Goal: Transaction & Acquisition: Purchase product/service

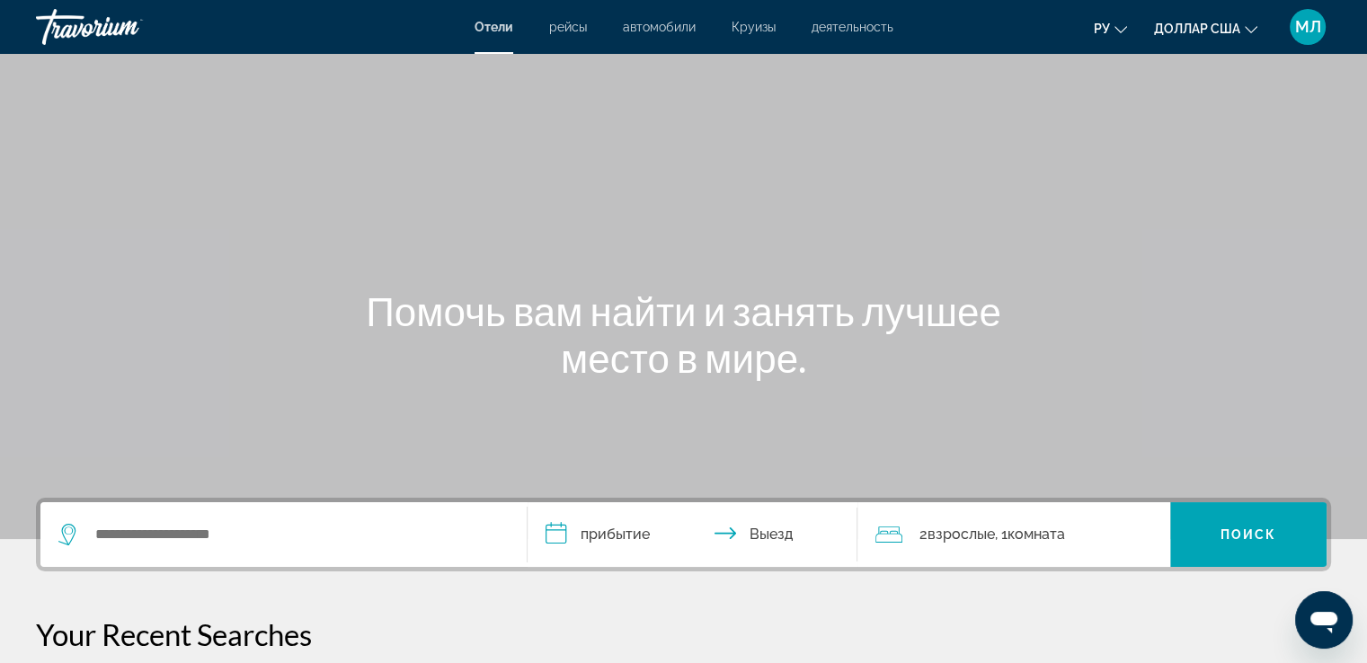
click at [749, 26] on font "Круизы" at bounding box center [753, 27] width 44 height 14
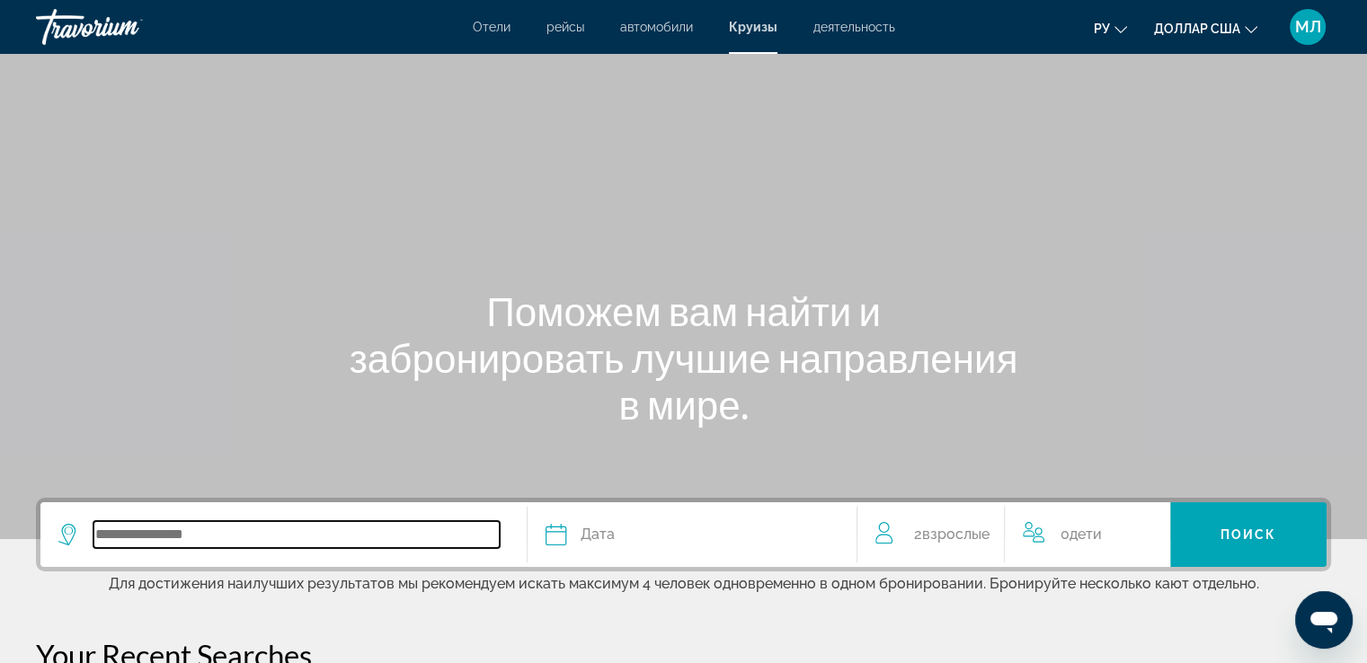
click at [170, 538] on input "Search widget" at bounding box center [296, 534] width 406 height 27
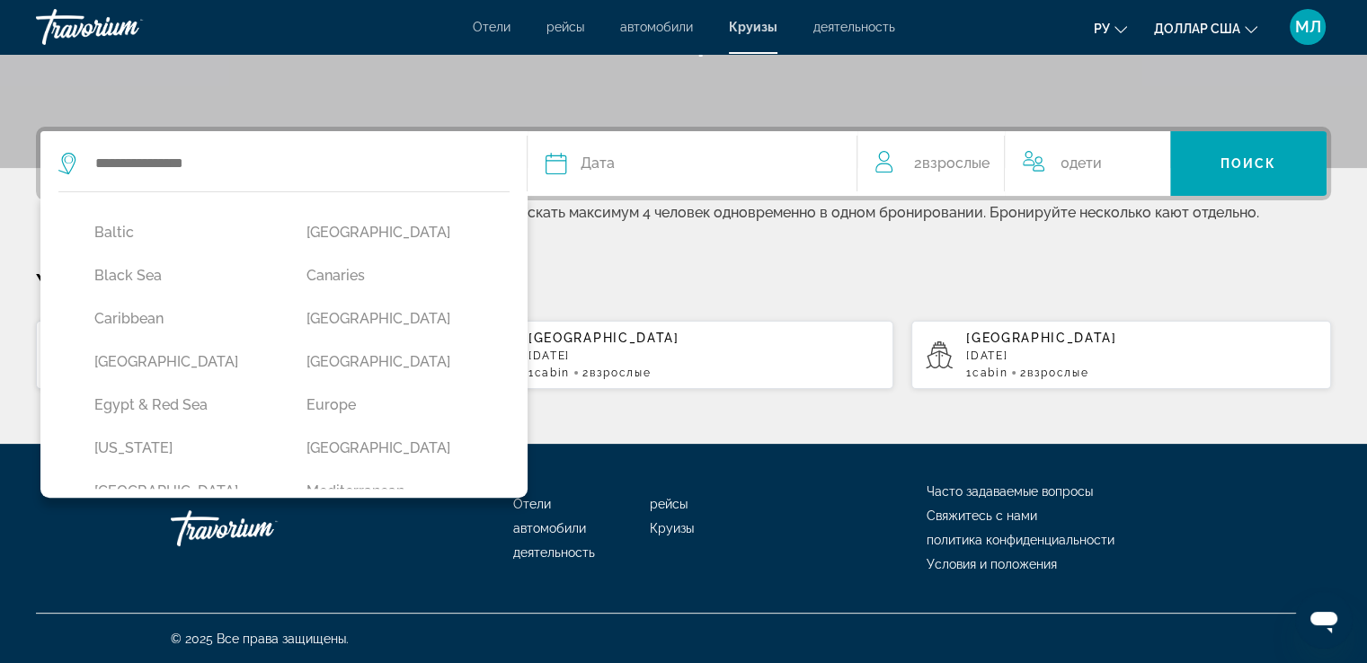
scroll to position [162, 0]
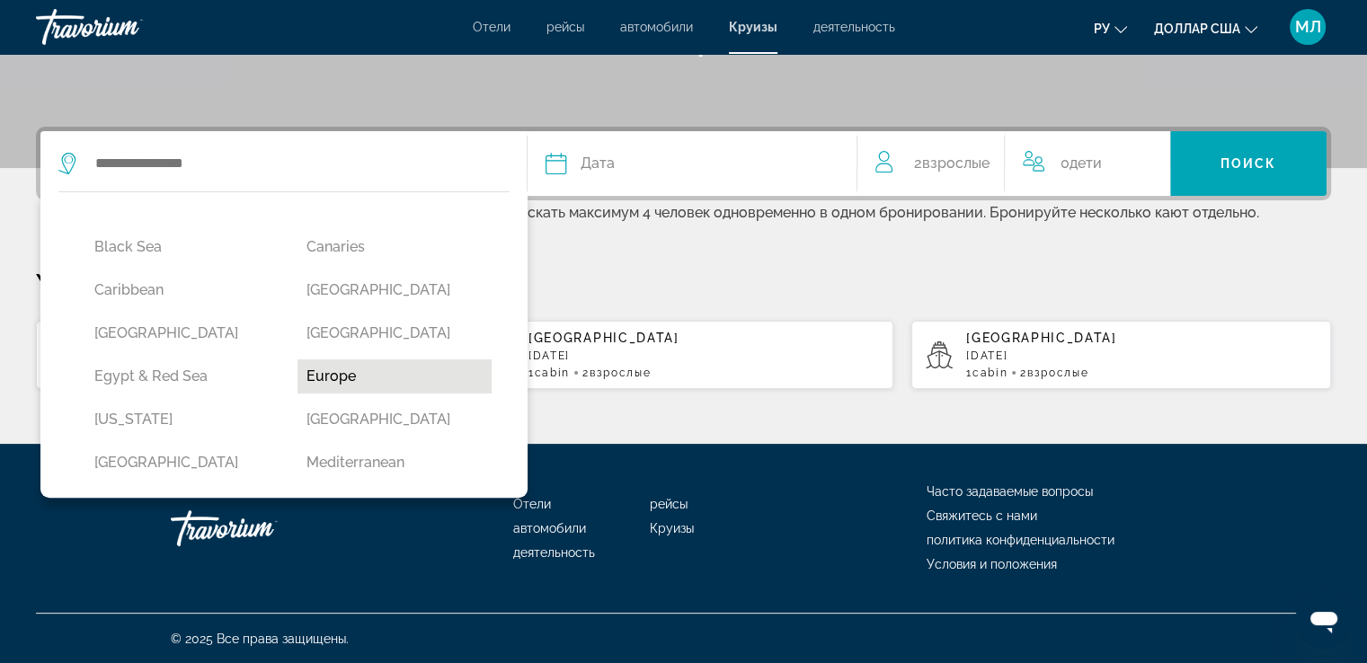
click at [305, 377] on button "Europe" at bounding box center [394, 376] width 194 height 34
type input "******"
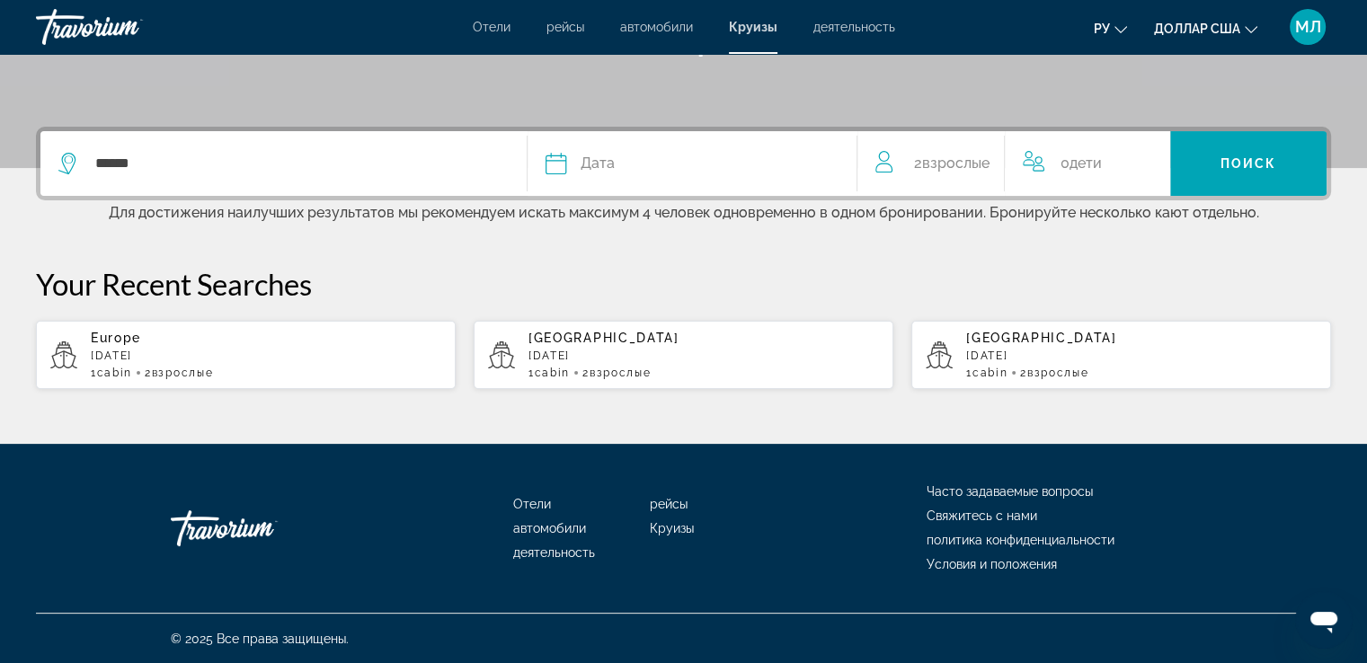
click at [660, 167] on div "Дата" at bounding box center [692, 163] width 294 height 25
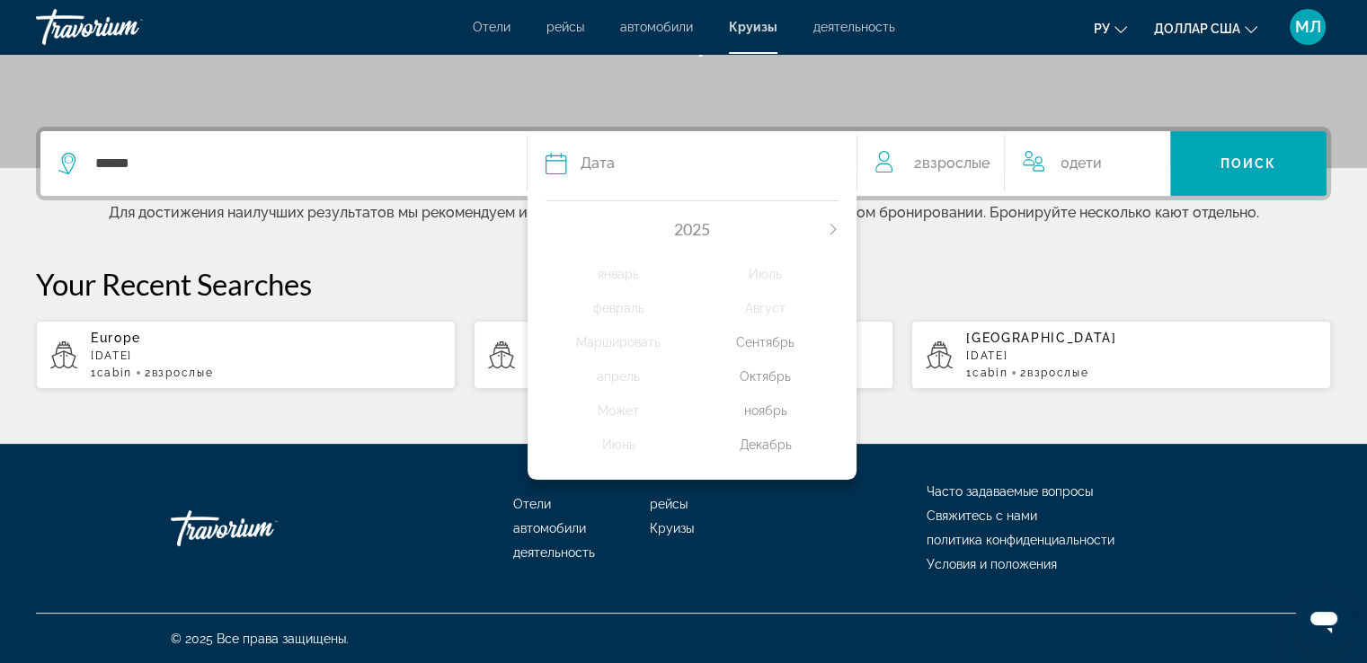
click at [771, 408] on div "ноябрь" at bounding box center [765, 410] width 146 height 32
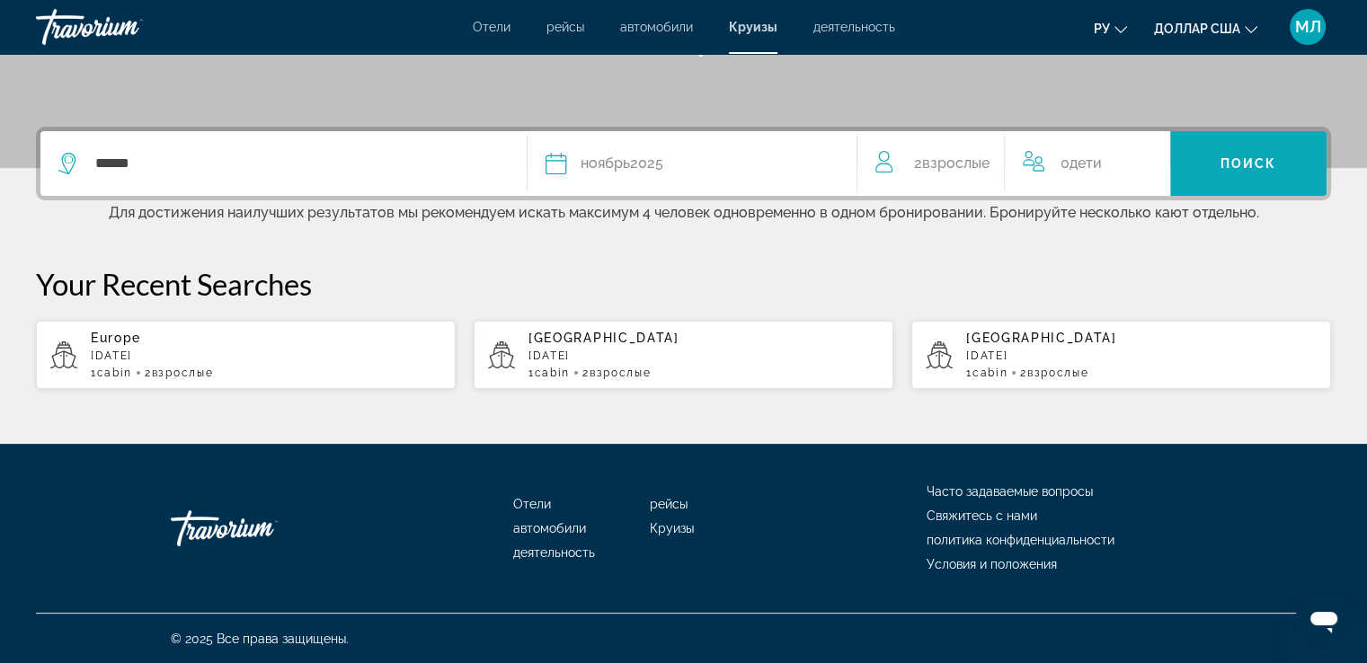
click at [1220, 159] on span "Поиск" at bounding box center [1248, 163] width 57 height 14
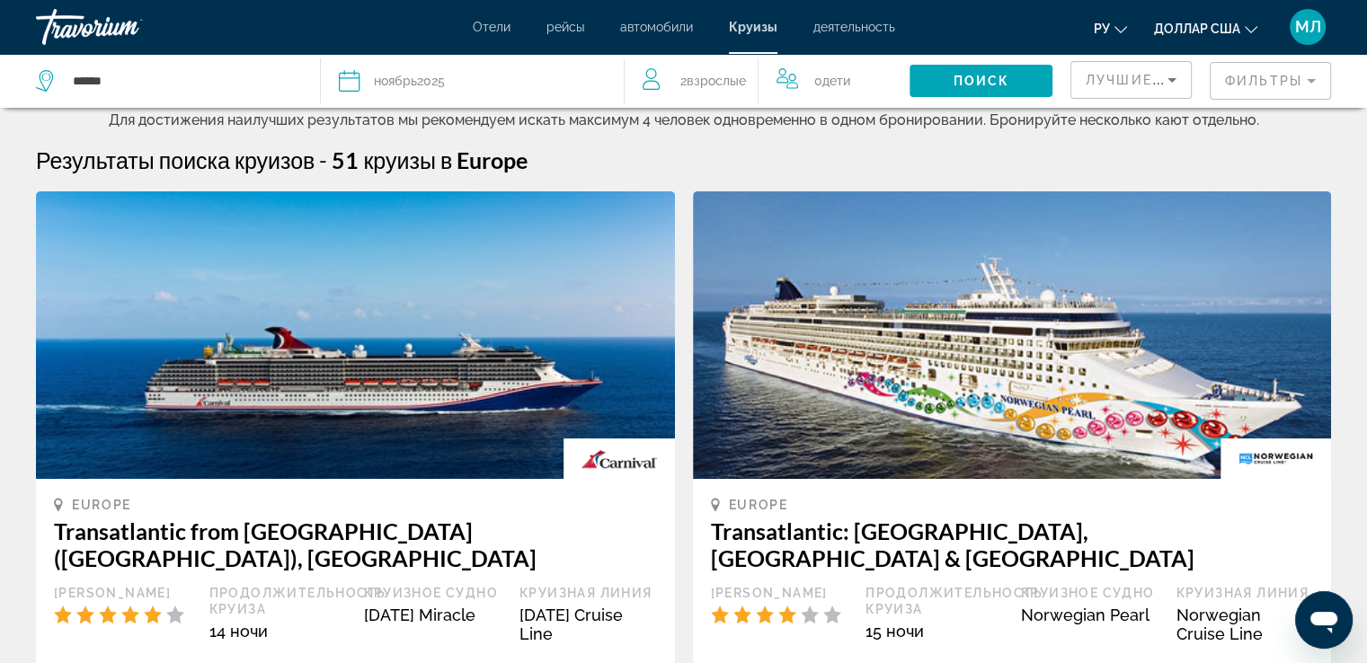
click at [1262, 79] on mat-form-field "Фильтры" at bounding box center [1270, 81] width 121 height 38
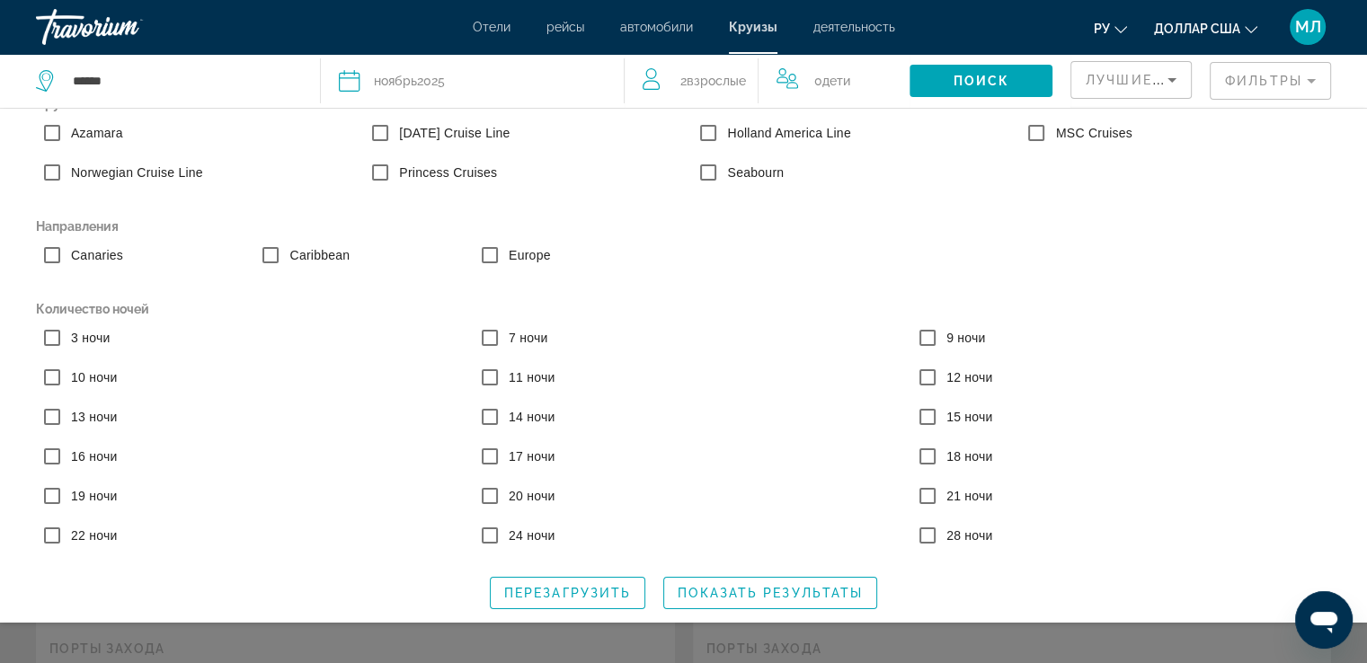
scroll to position [45, 0]
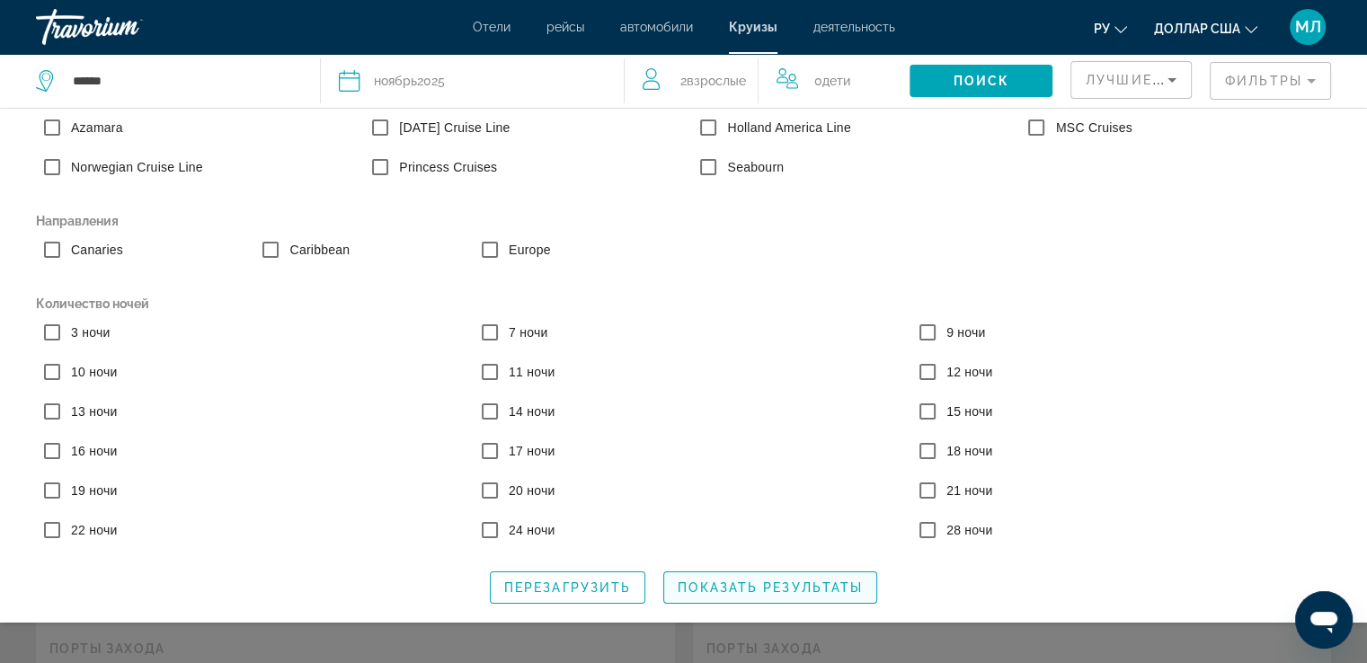
click at [760, 588] on span "Показать результаты" at bounding box center [770, 588] width 185 height 14
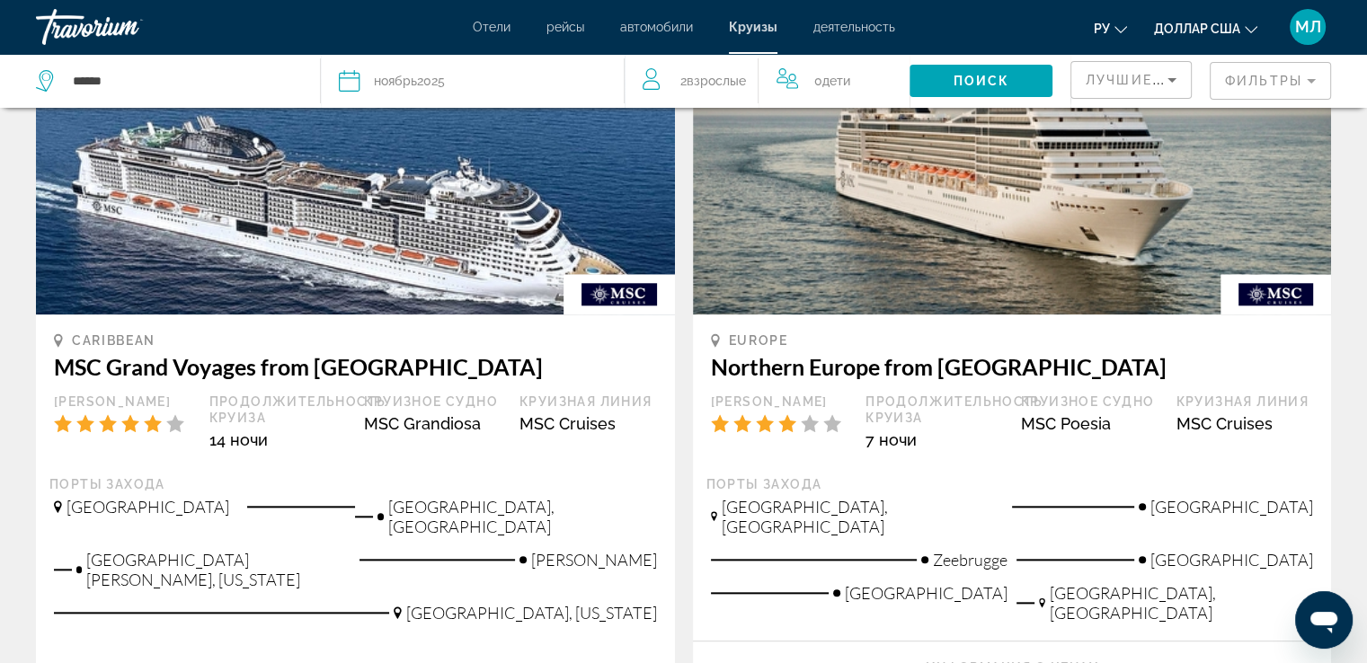
scroll to position [1733, 0]
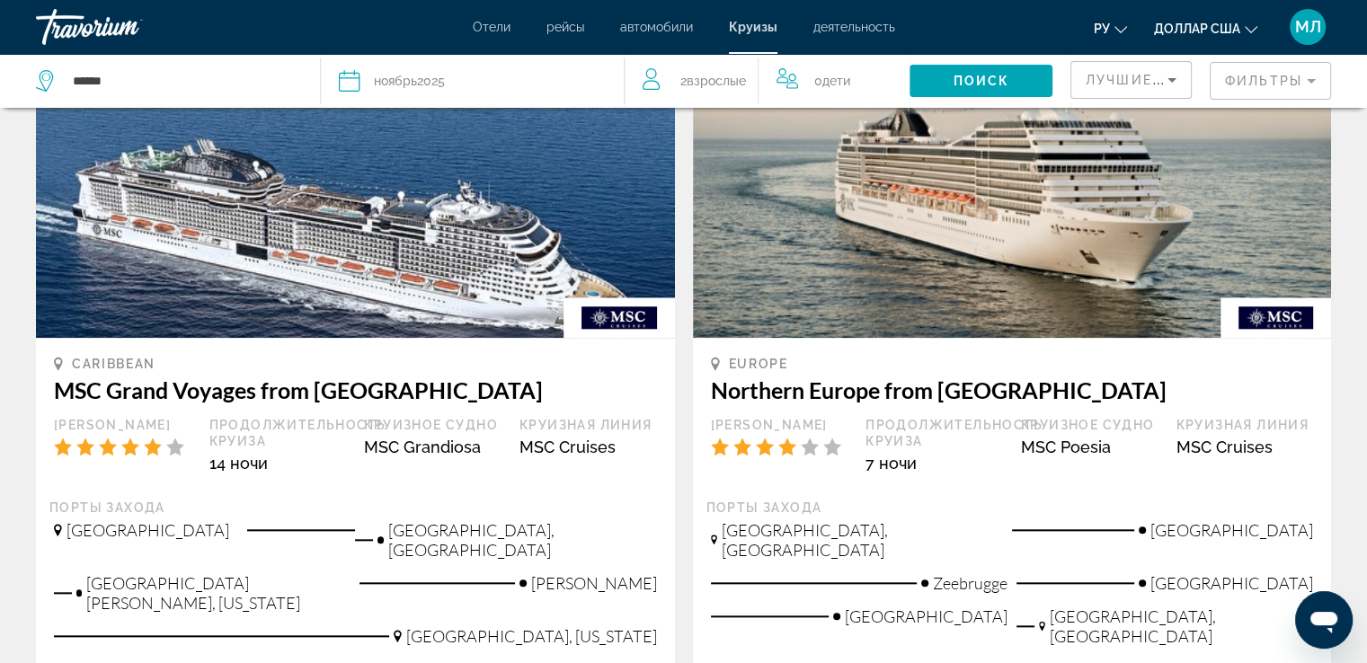
drag, startPoint x: 935, startPoint y: 217, endPoint x: 874, endPoint y: 244, distance: 66.3
click at [874, 244] on img "Основное содержание" at bounding box center [1012, 194] width 639 height 288
drag, startPoint x: 882, startPoint y: 219, endPoint x: 1346, endPoint y: 159, distance: 468.5
click at [1017, 204] on img "Основное содержание" at bounding box center [1012, 194] width 639 height 288
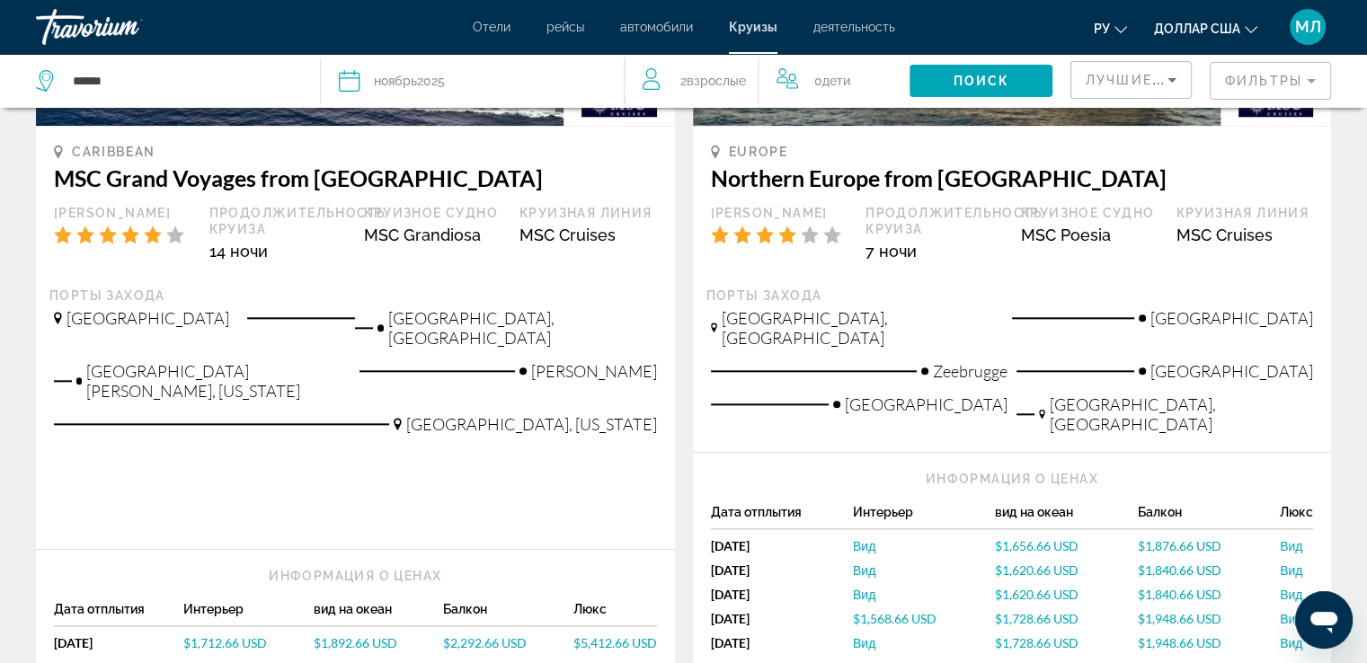
scroll to position [1955, 0]
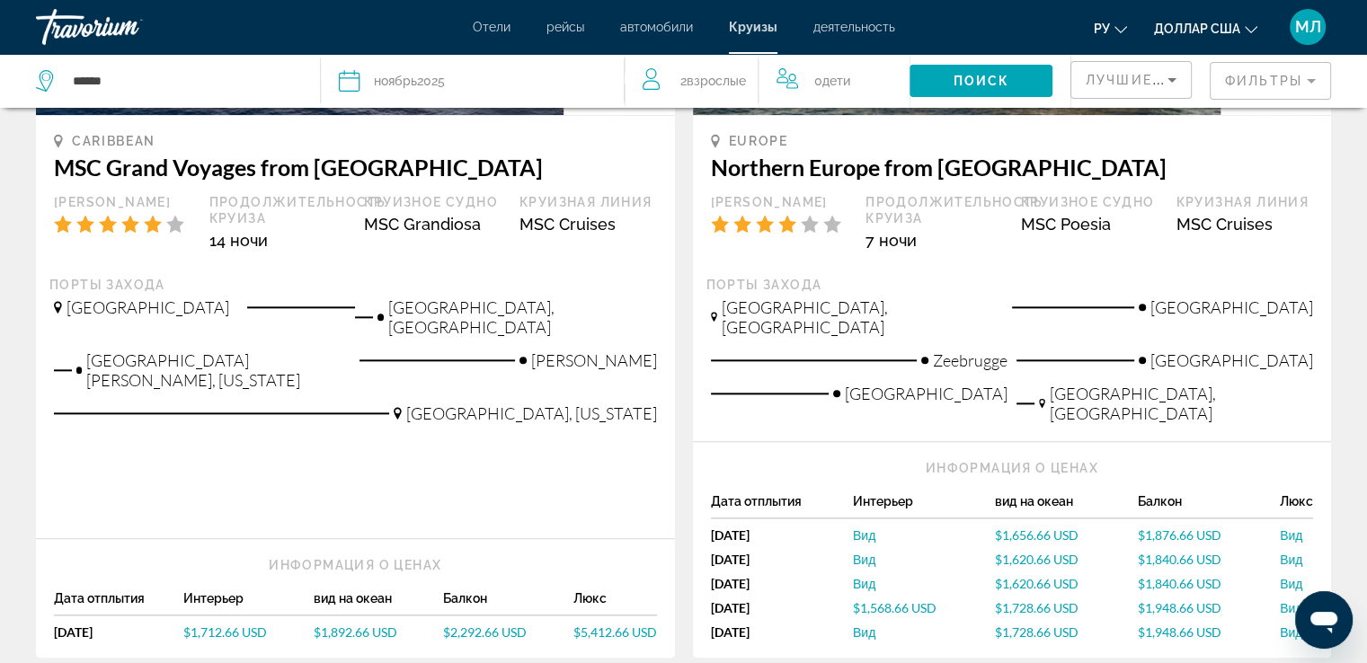
click at [893, 600] on span "$1,568.66 USD" at bounding box center [895, 607] width 84 height 15
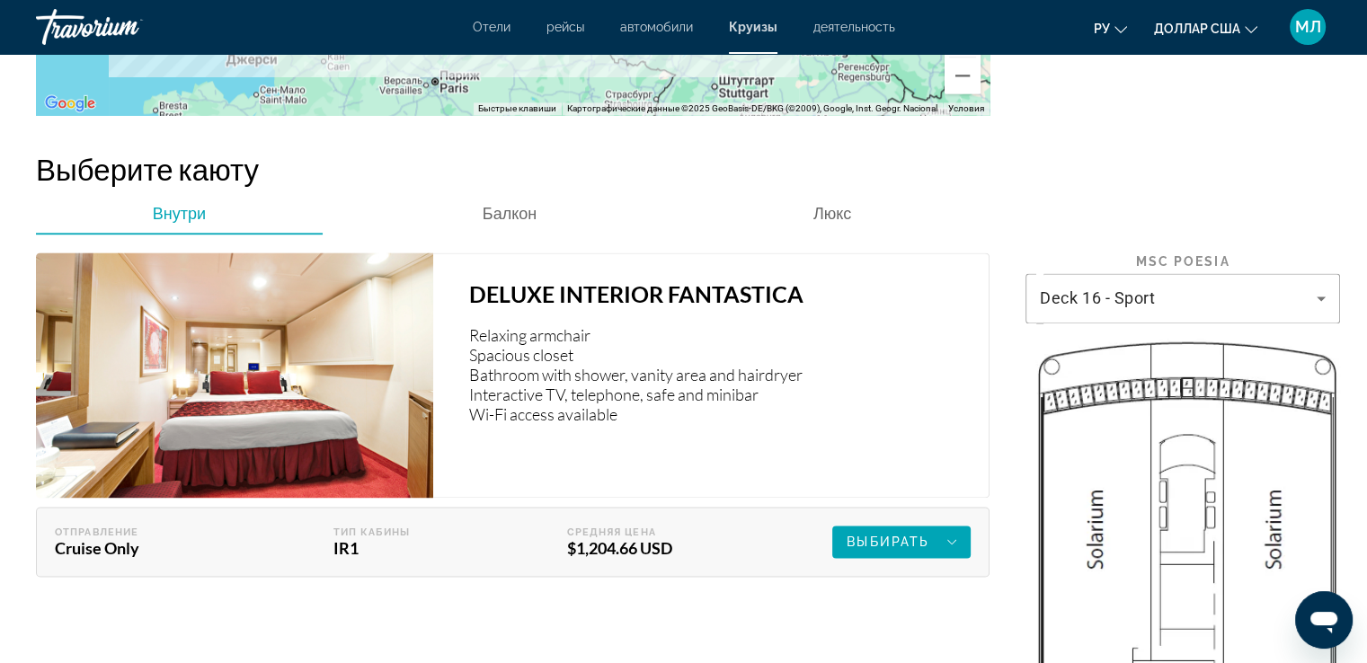
scroll to position [2513, 0]
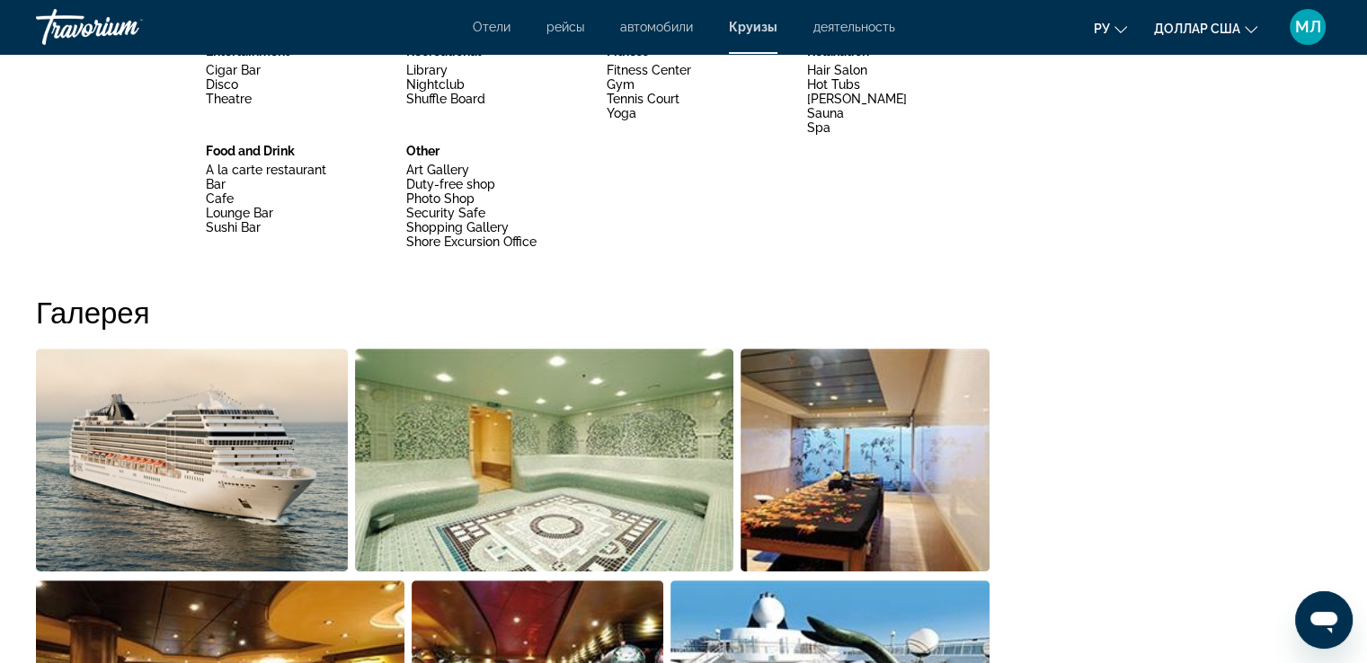
scroll to position [1042, 0]
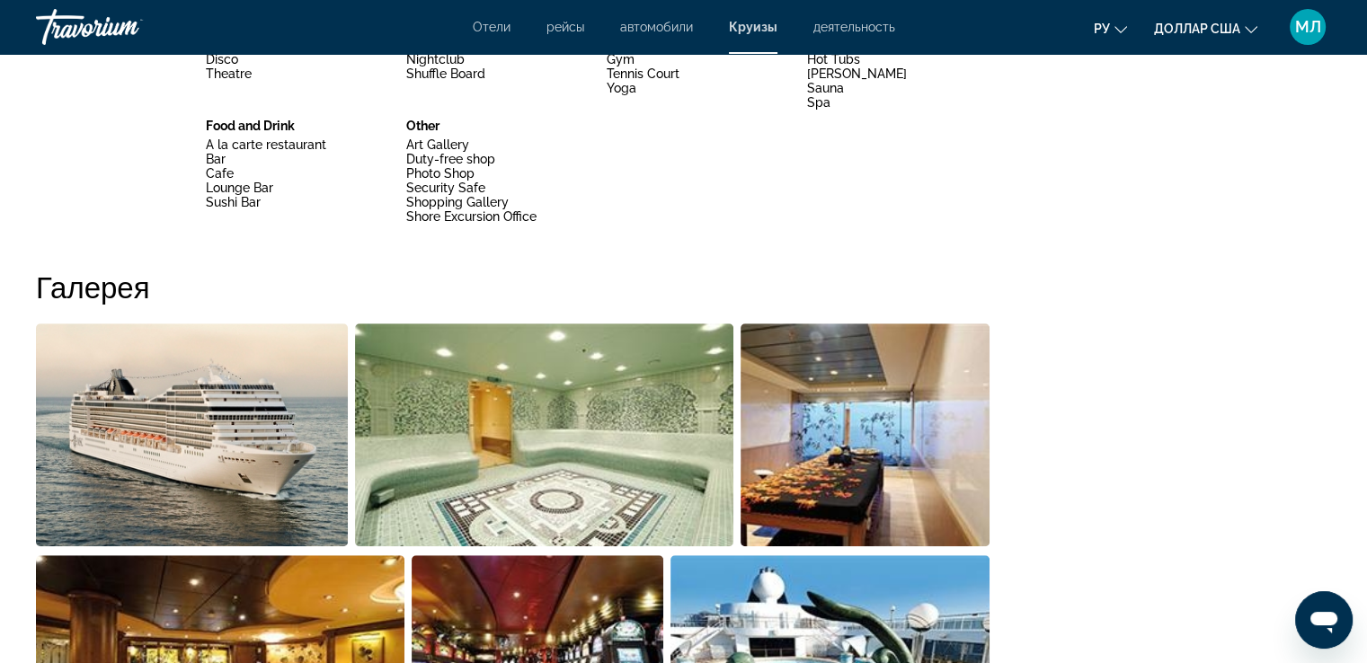
click at [121, 412] on img "Open full-screen image slider" at bounding box center [192, 435] width 312 height 223
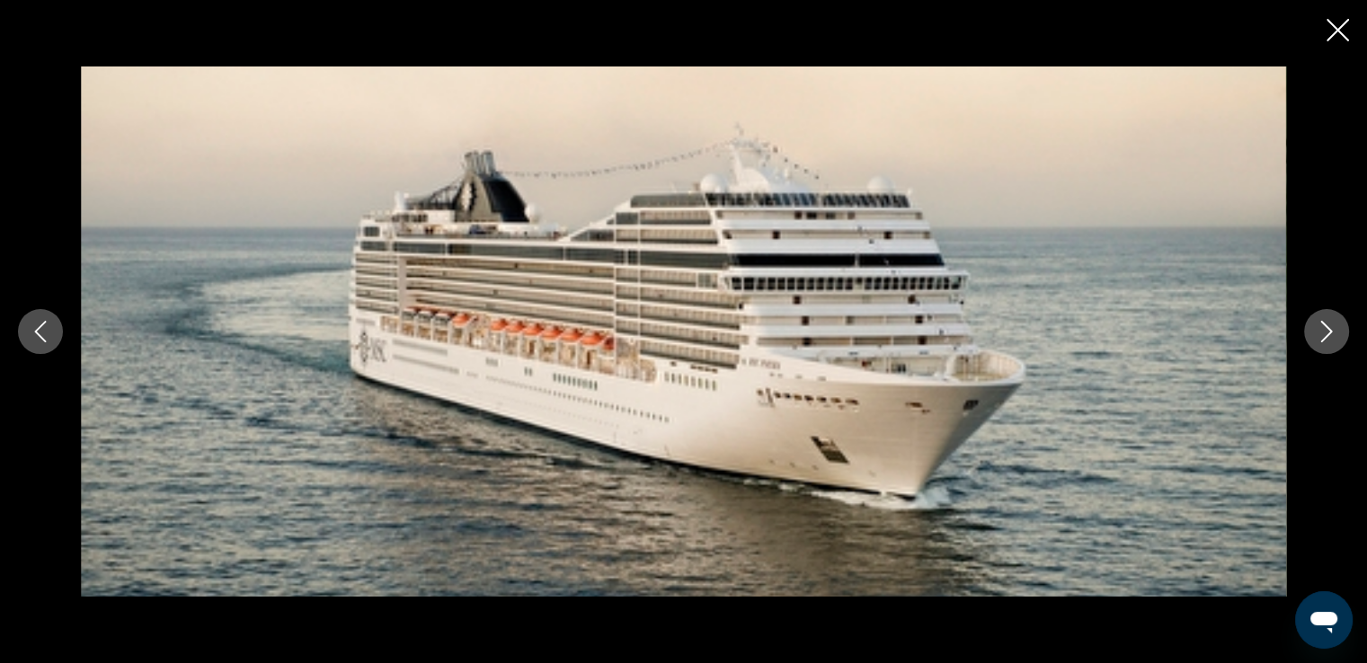
click at [1325, 332] on icon "Next image" at bounding box center [1327, 332] width 22 height 22
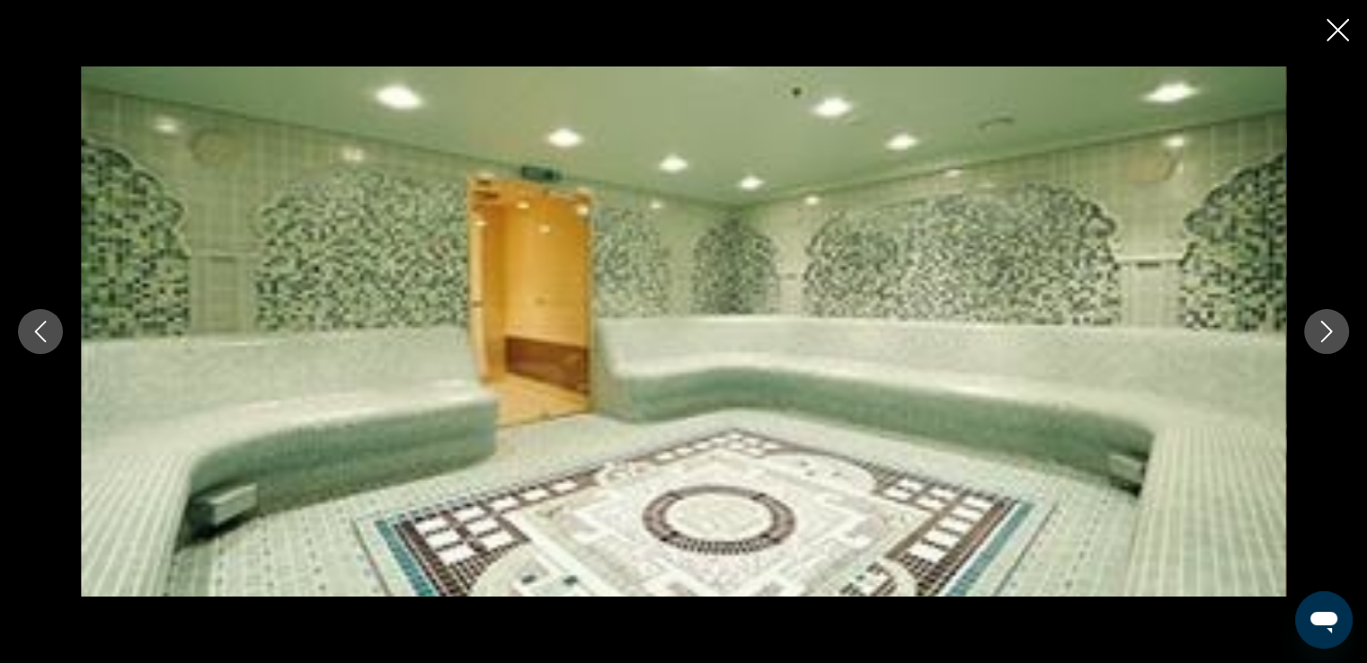
click at [1326, 332] on icon "Next image" at bounding box center [1327, 332] width 22 height 22
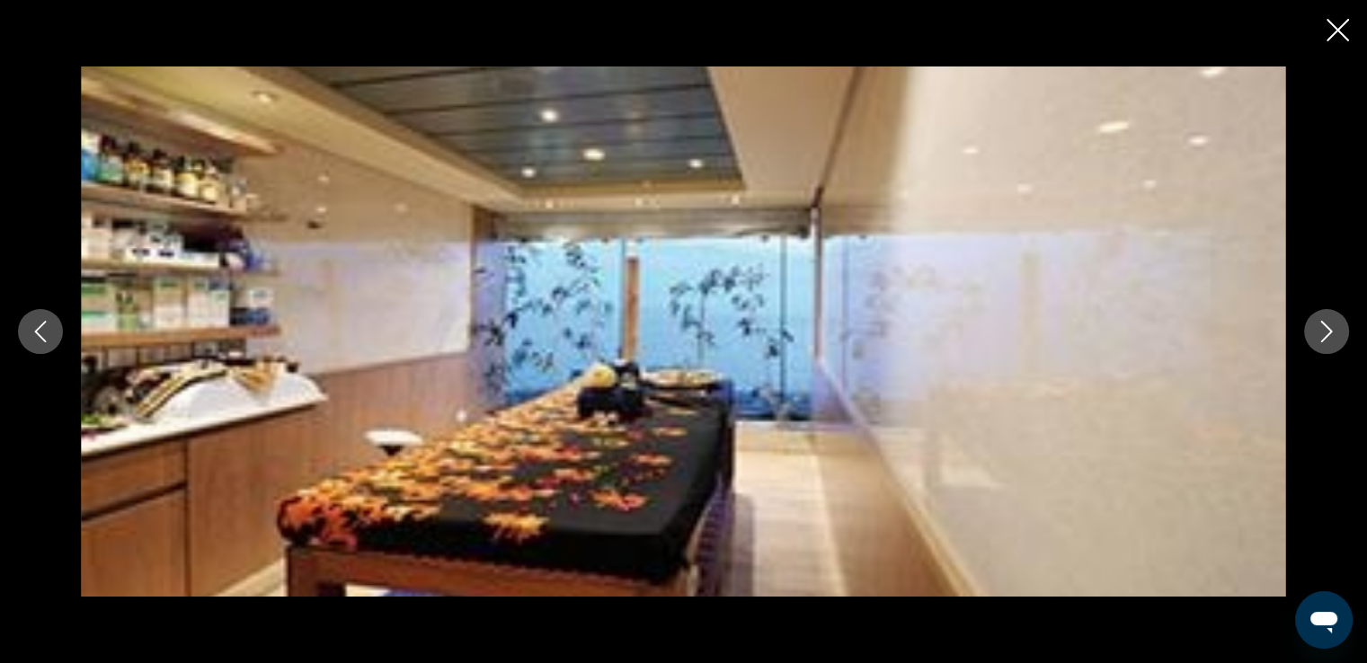
click at [1326, 332] on icon "Next image" at bounding box center [1327, 332] width 22 height 22
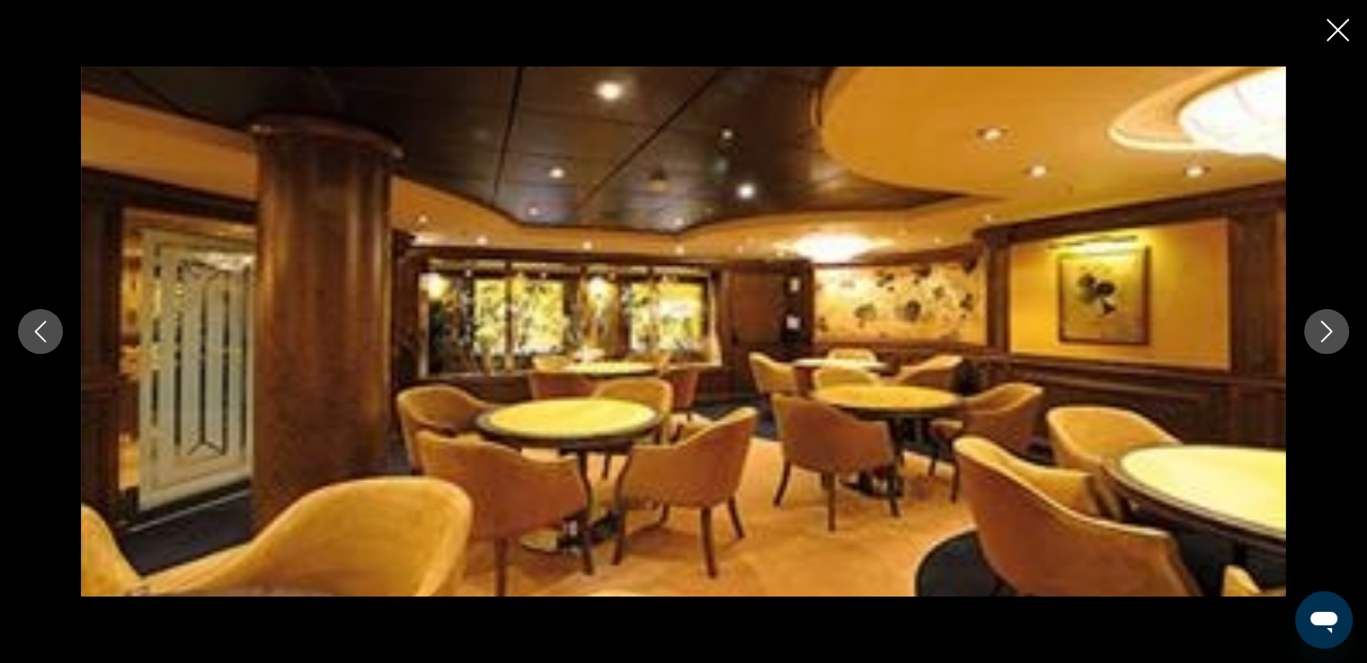
click at [1326, 332] on icon "Next image" at bounding box center [1327, 332] width 22 height 22
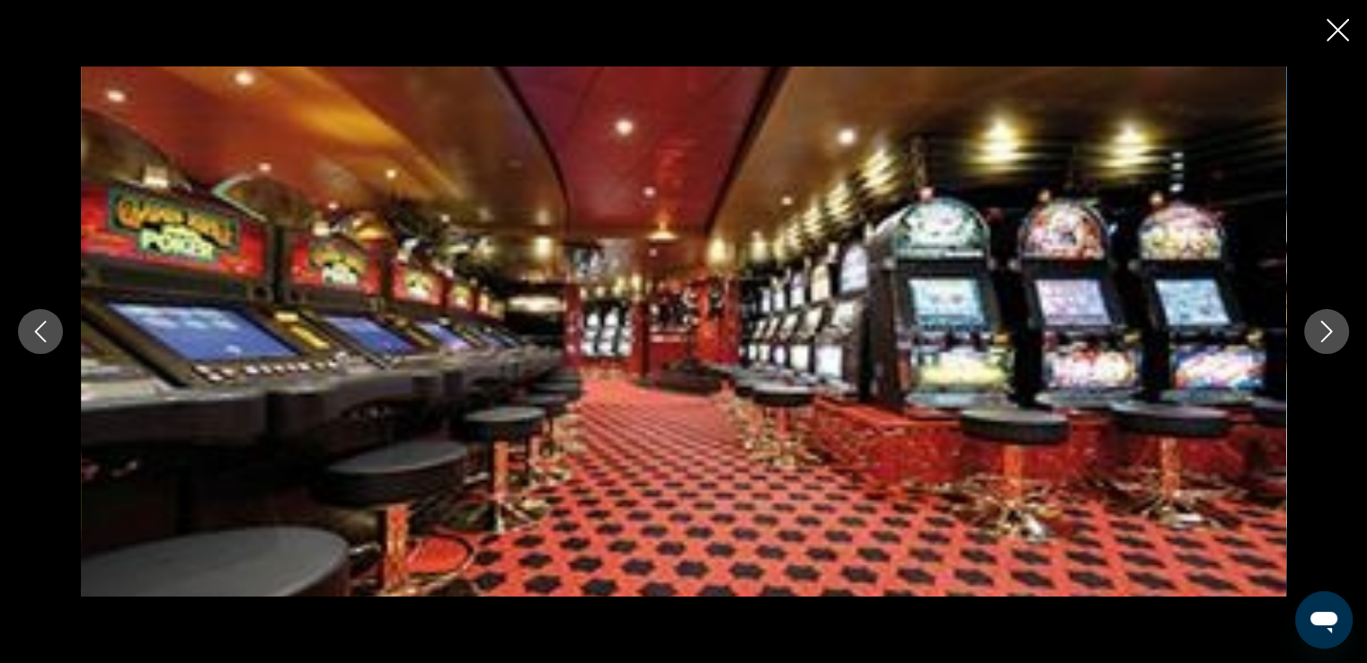
click at [1323, 333] on icon "Next image" at bounding box center [1327, 332] width 22 height 22
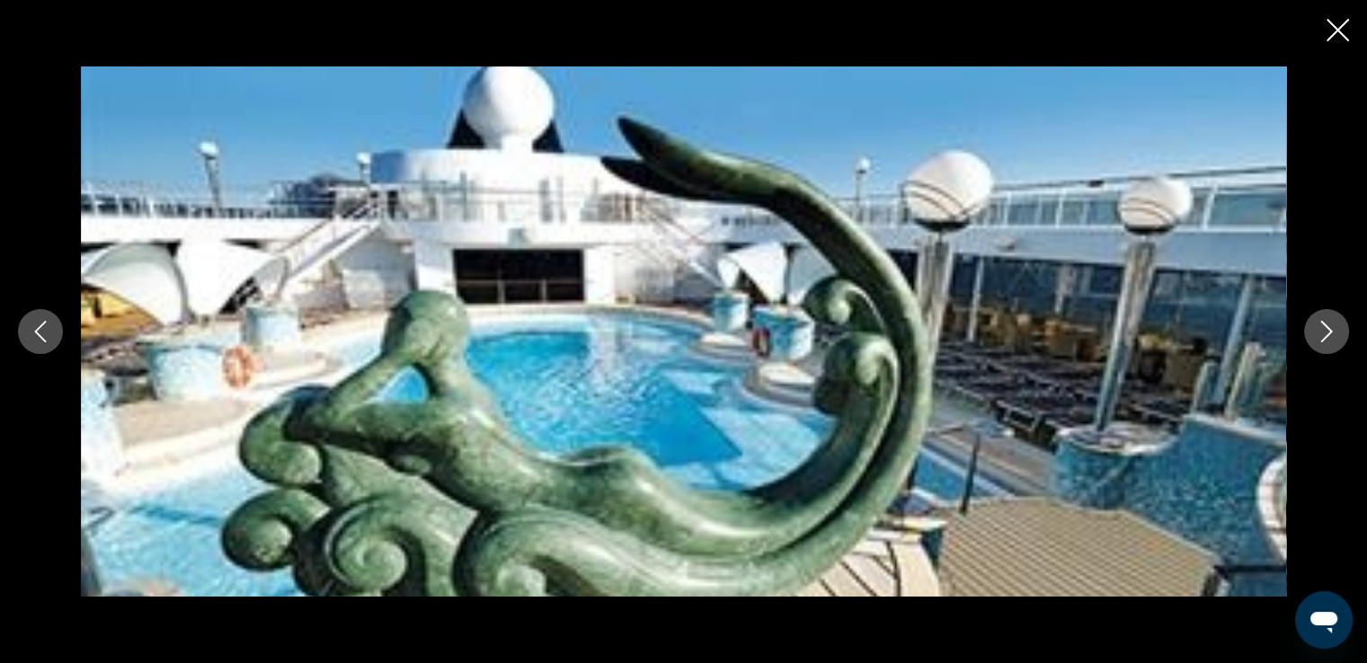
click at [1339, 29] on icon "Close slideshow" at bounding box center [1337, 30] width 22 height 22
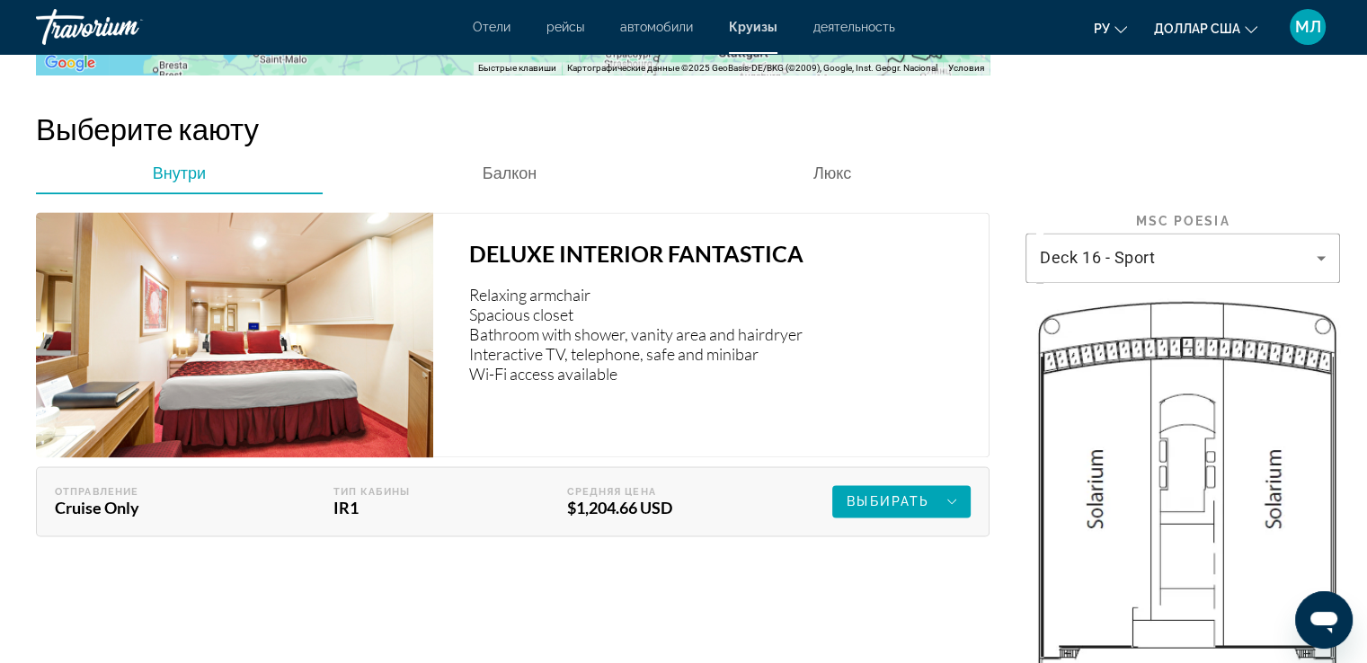
scroll to position [2559, 0]
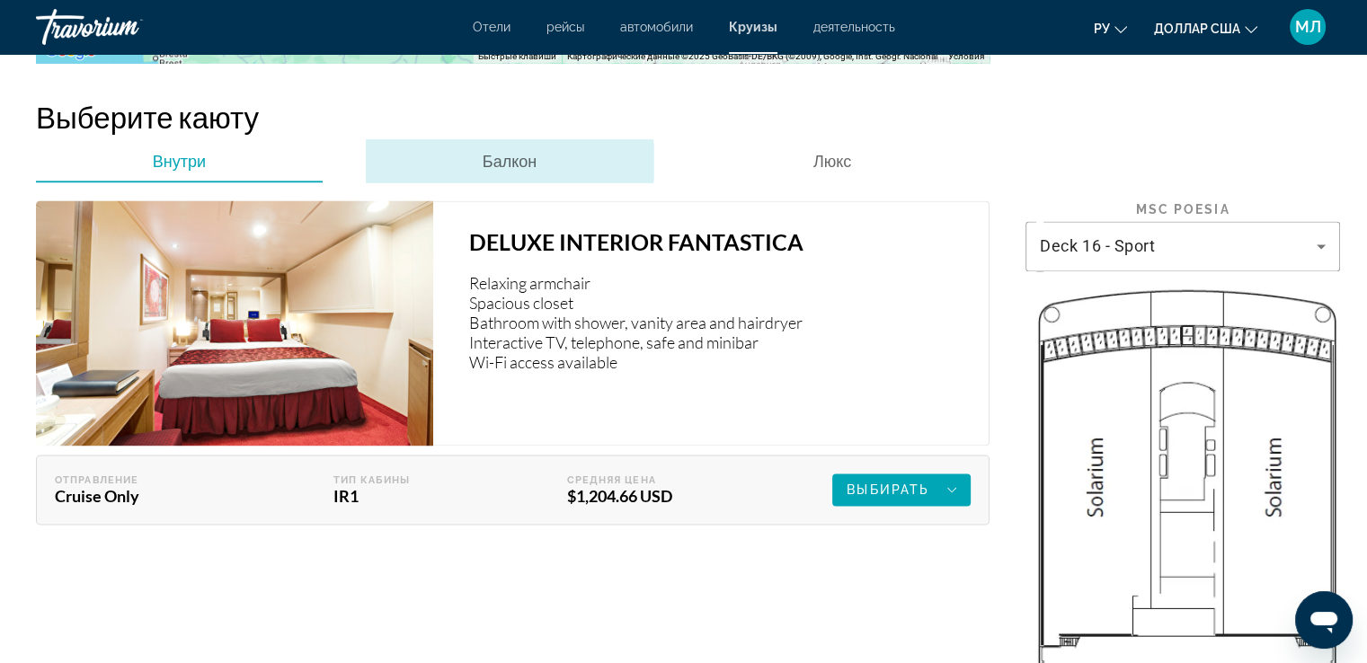
click at [507, 161] on span "Балкон" at bounding box center [510, 161] width 54 height 20
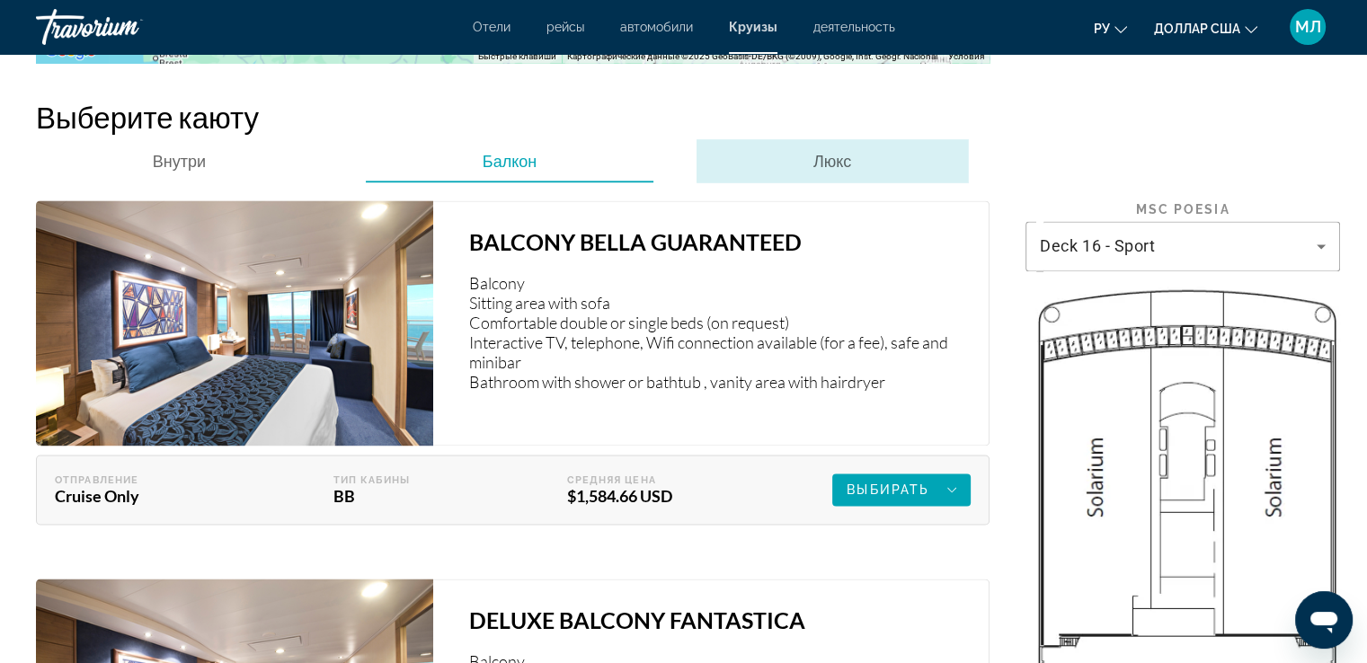
click at [838, 155] on span "Люкс" at bounding box center [832, 161] width 38 height 20
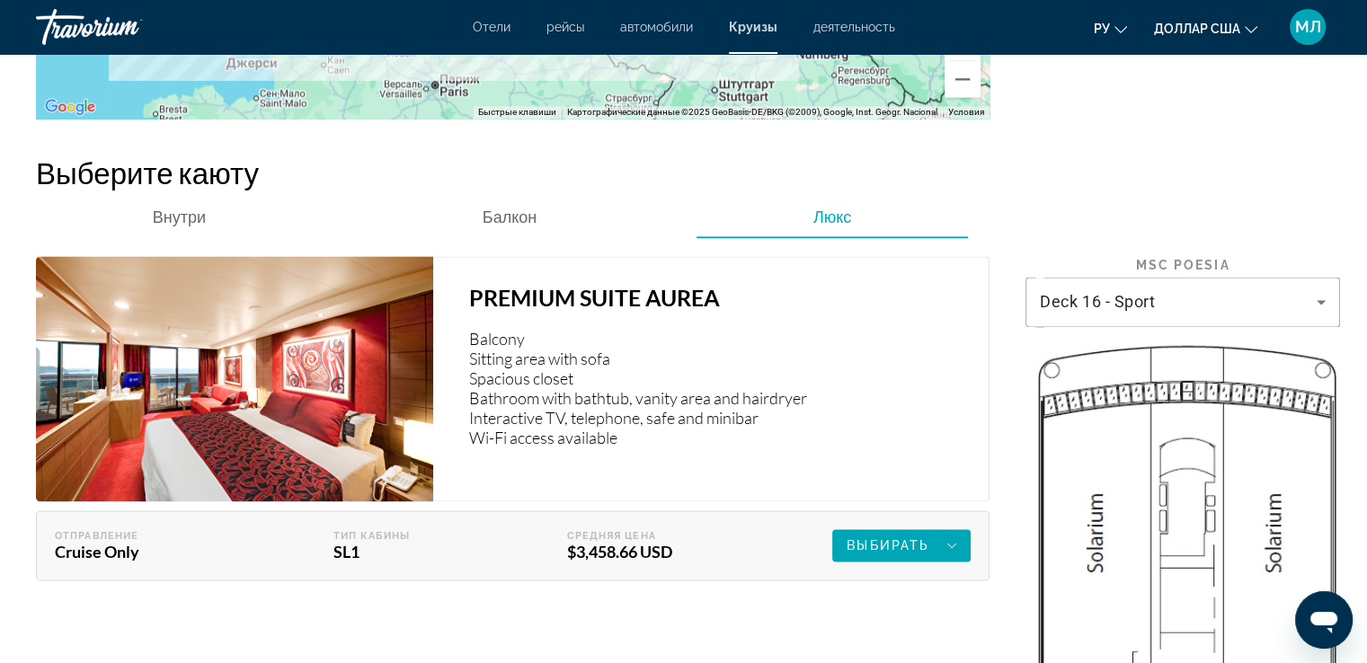
scroll to position [2462, 0]
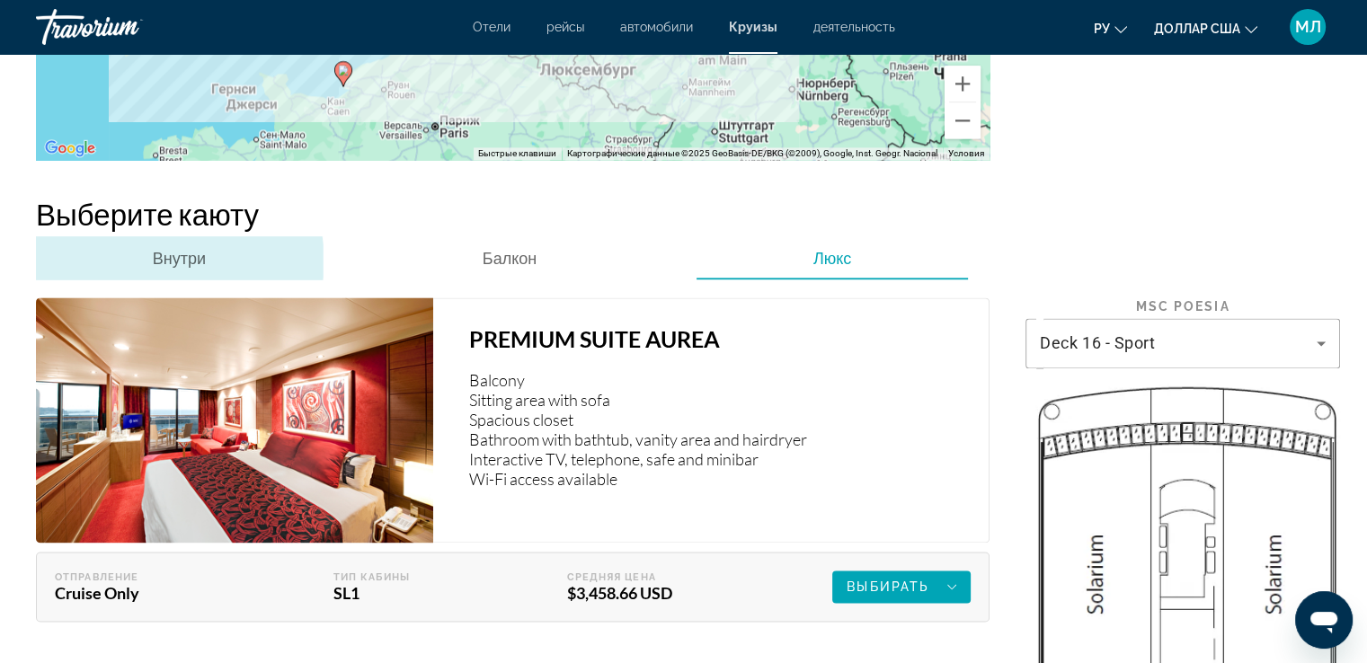
click at [176, 261] on span "Внутри" at bounding box center [179, 258] width 53 height 20
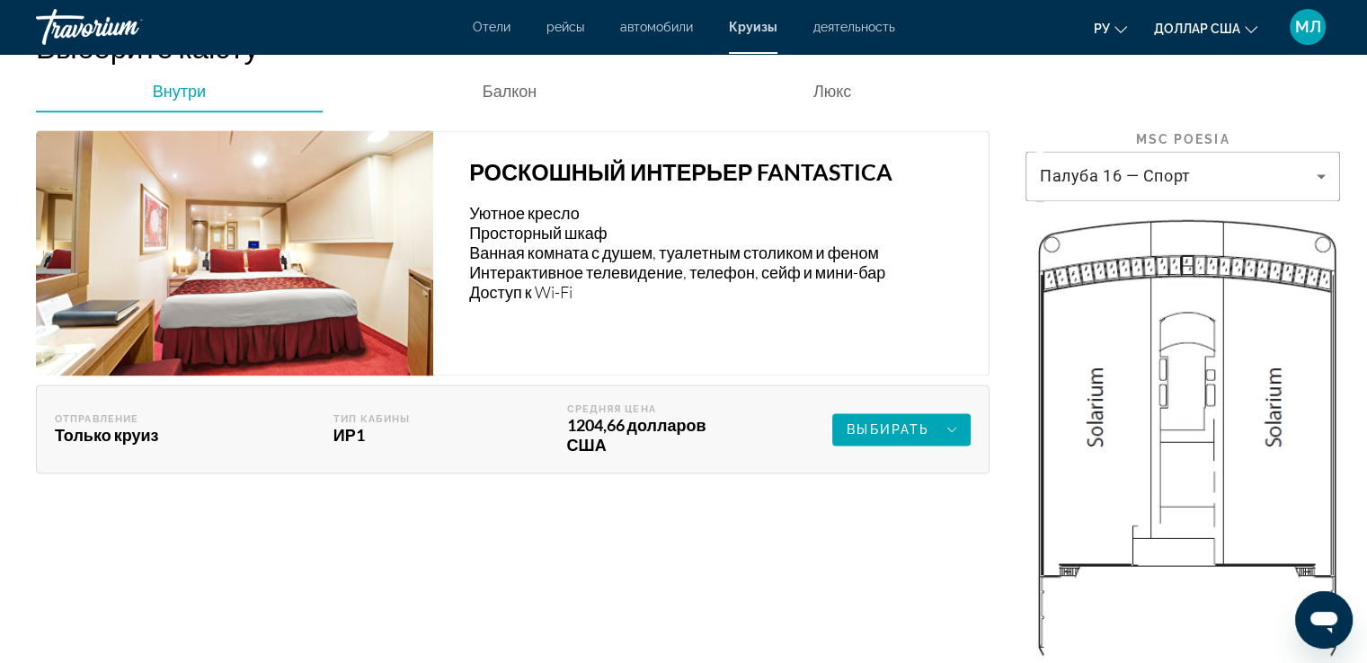
scroll to position [2664, 0]
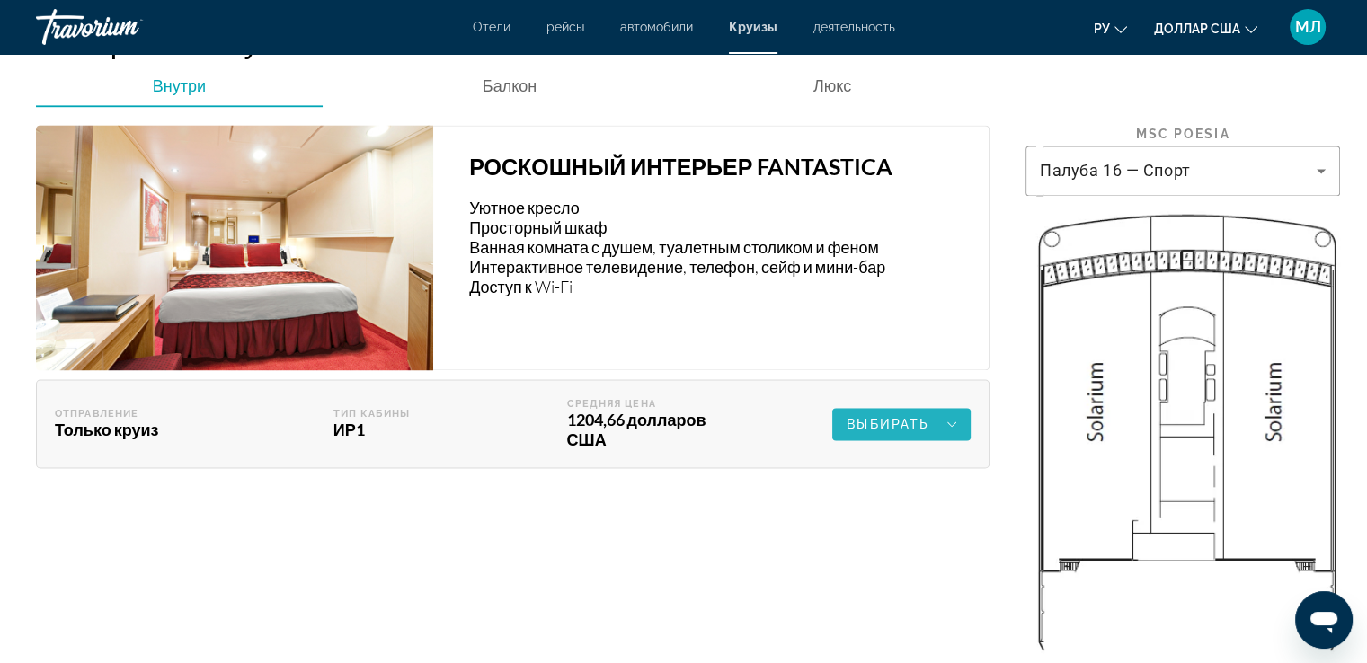
click at [896, 431] on font "Выбирать" at bounding box center [888, 424] width 83 height 14
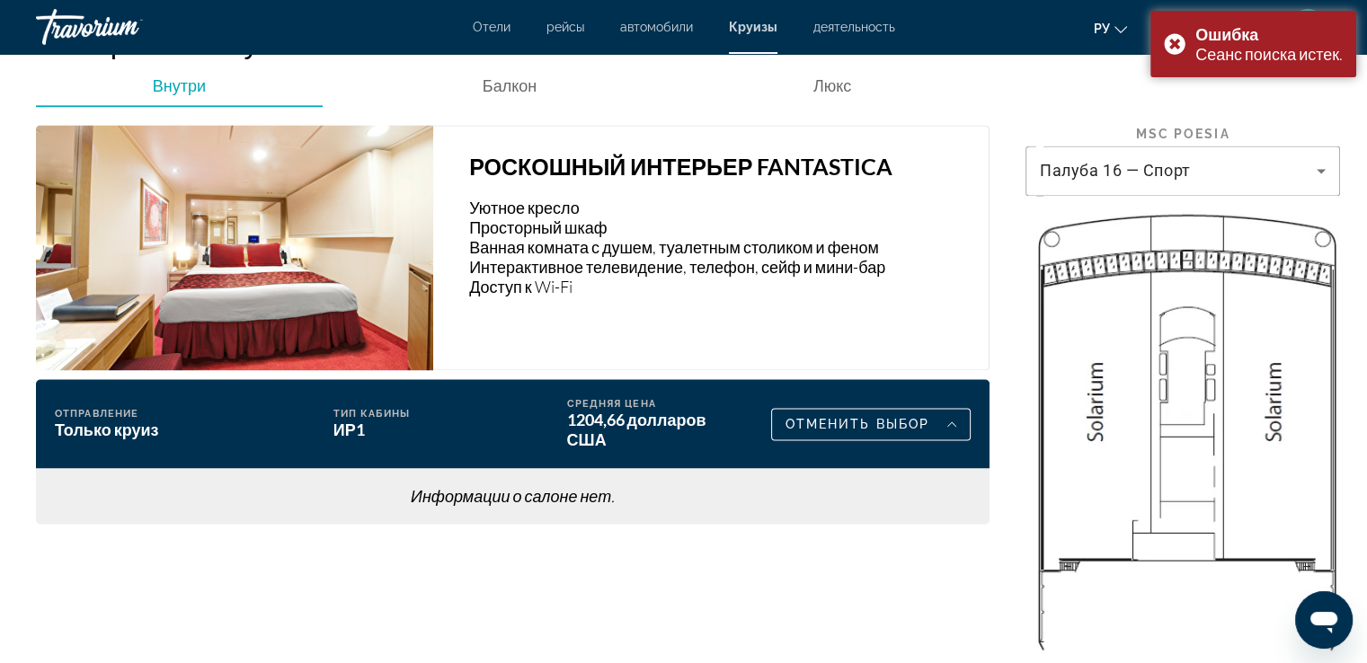
click at [670, 439] on font "1204,66 долларов США" at bounding box center [636, 430] width 139 height 40
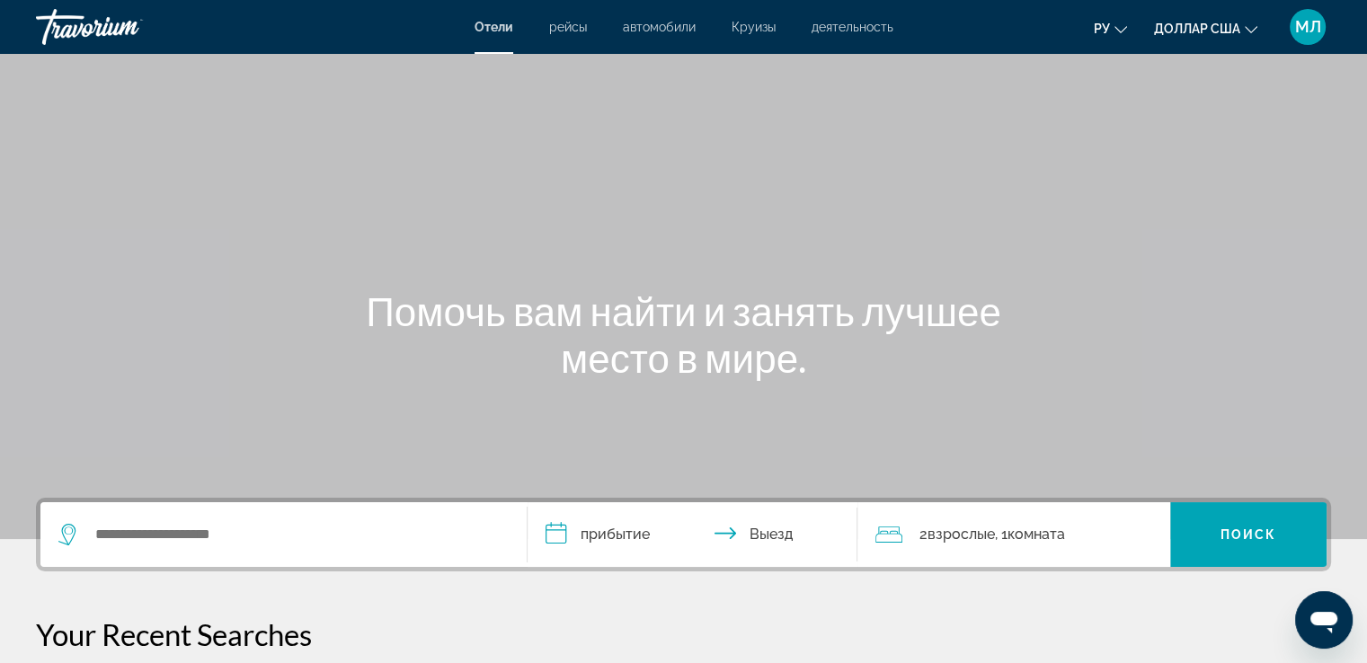
click at [755, 22] on font "Круизы" at bounding box center [753, 27] width 44 height 14
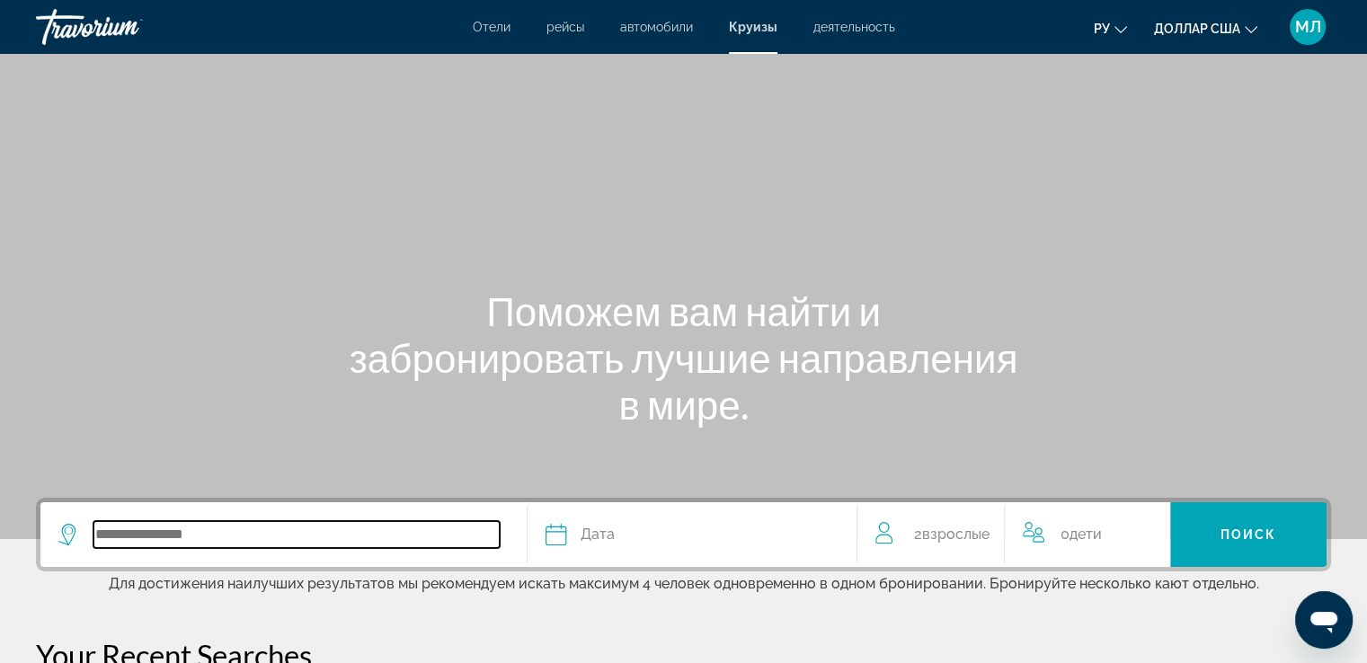
click at [173, 539] on input "Search widget" at bounding box center [296, 534] width 406 height 27
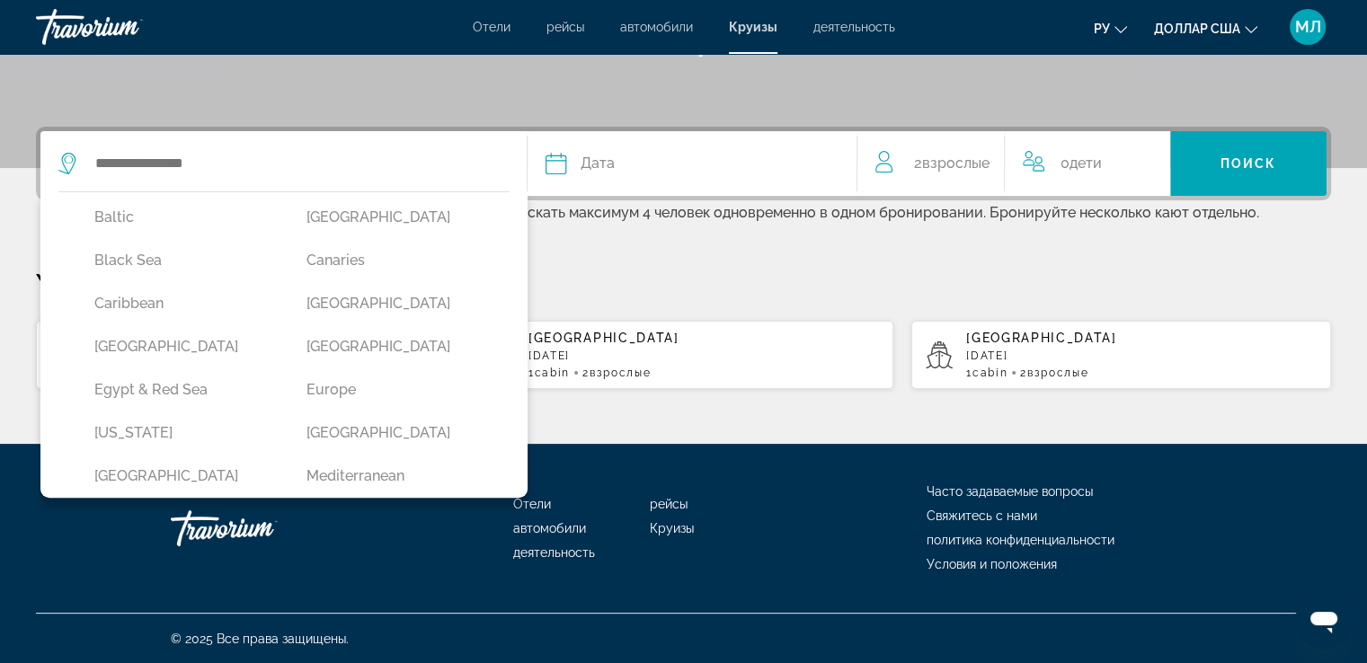
scroll to position [179, 0]
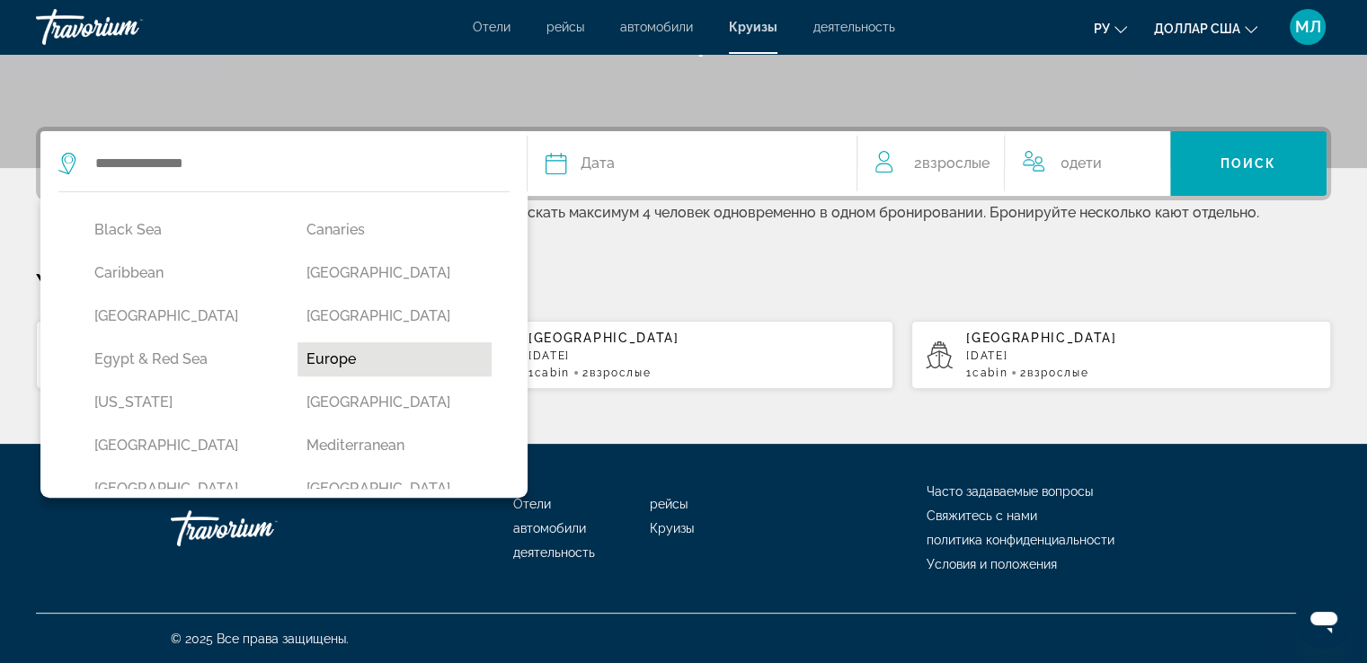
click at [357, 349] on button "Europe" at bounding box center [394, 359] width 194 height 34
type input "******"
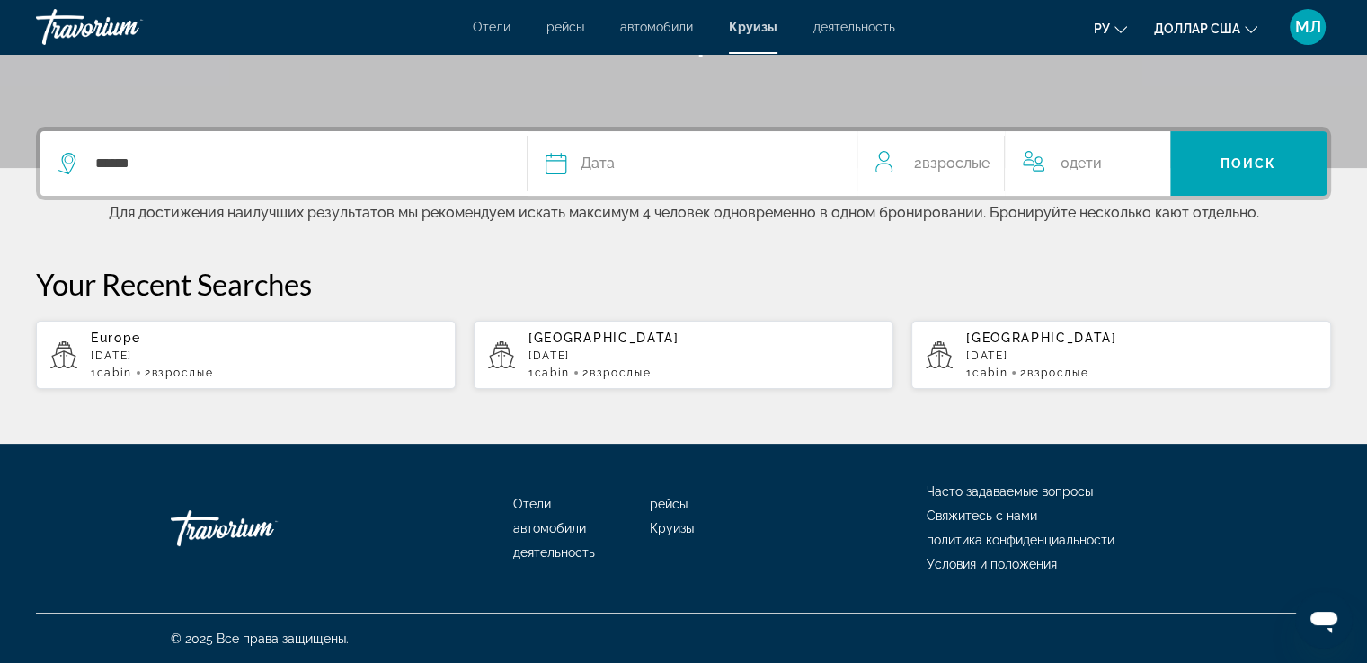
click at [694, 160] on div "Дата" at bounding box center [692, 163] width 294 height 25
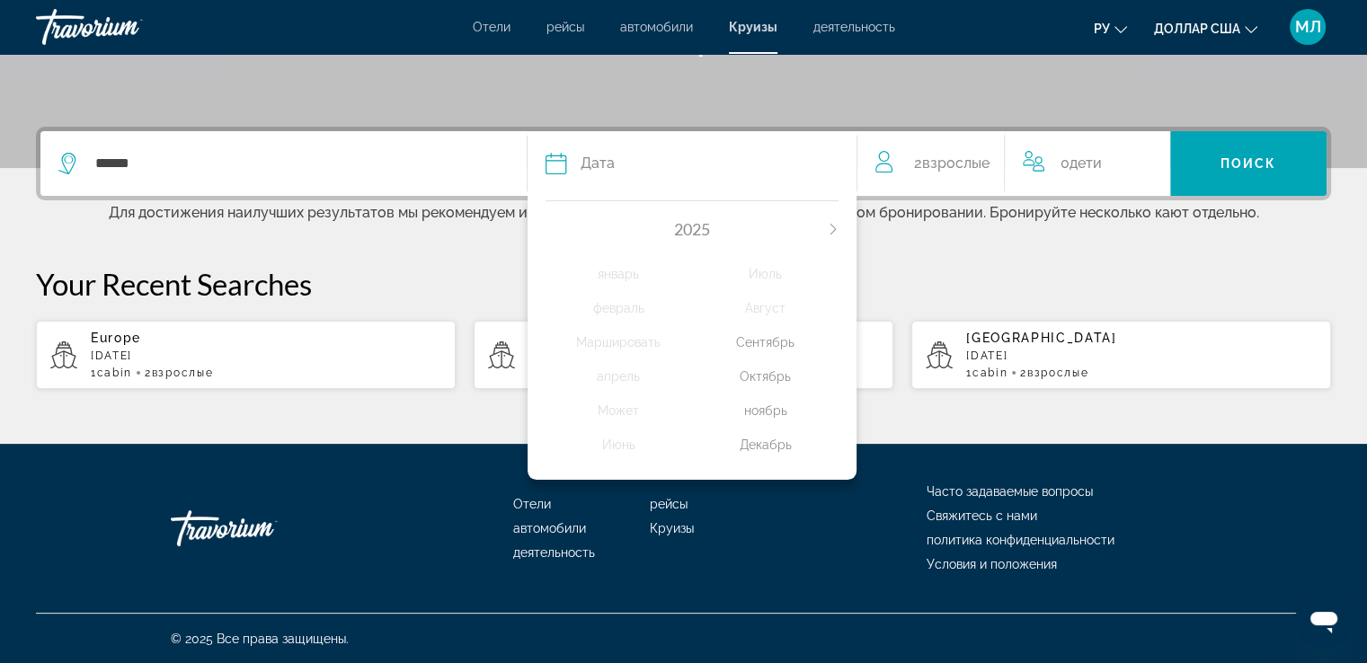
click at [765, 402] on div "ноябрь" at bounding box center [765, 410] width 146 height 32
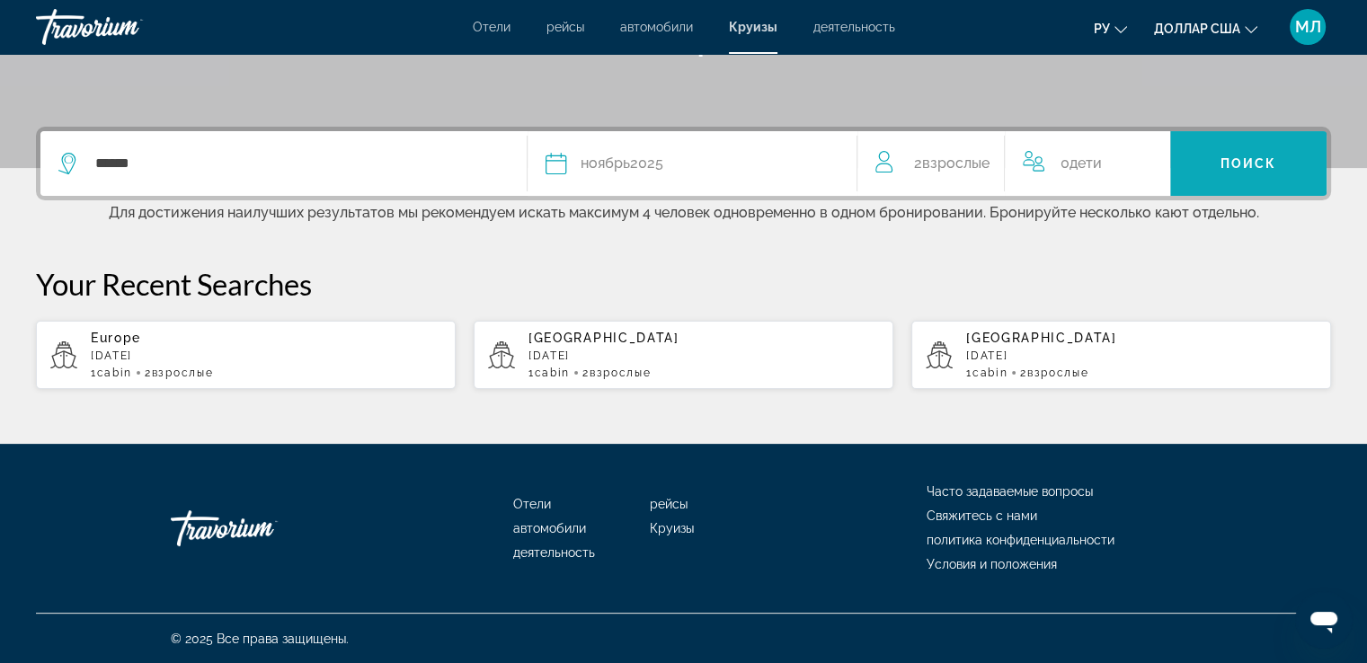
click at [1262, 157] on span "Поиск" at bounding box center [1248, 163] width 57 height 14
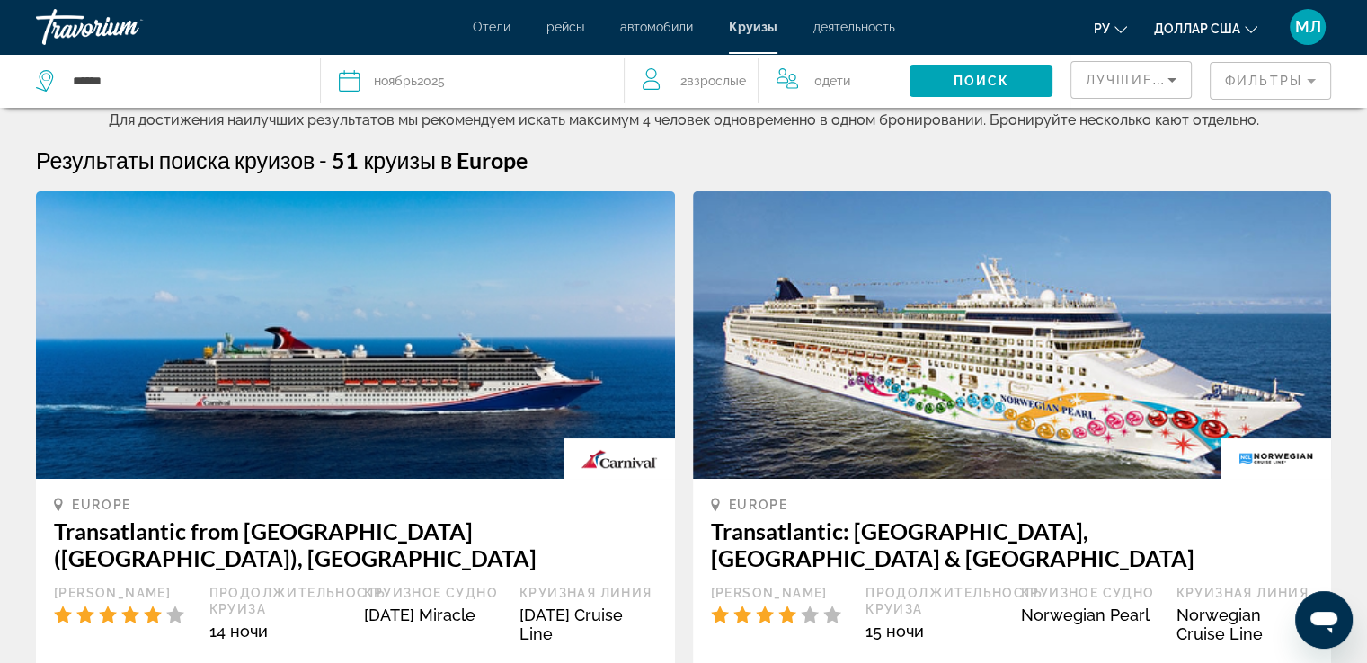
click at [1269, 83] on mat-form-field "Фильтры" at bounding box center [1270, 81] width 121 height 38
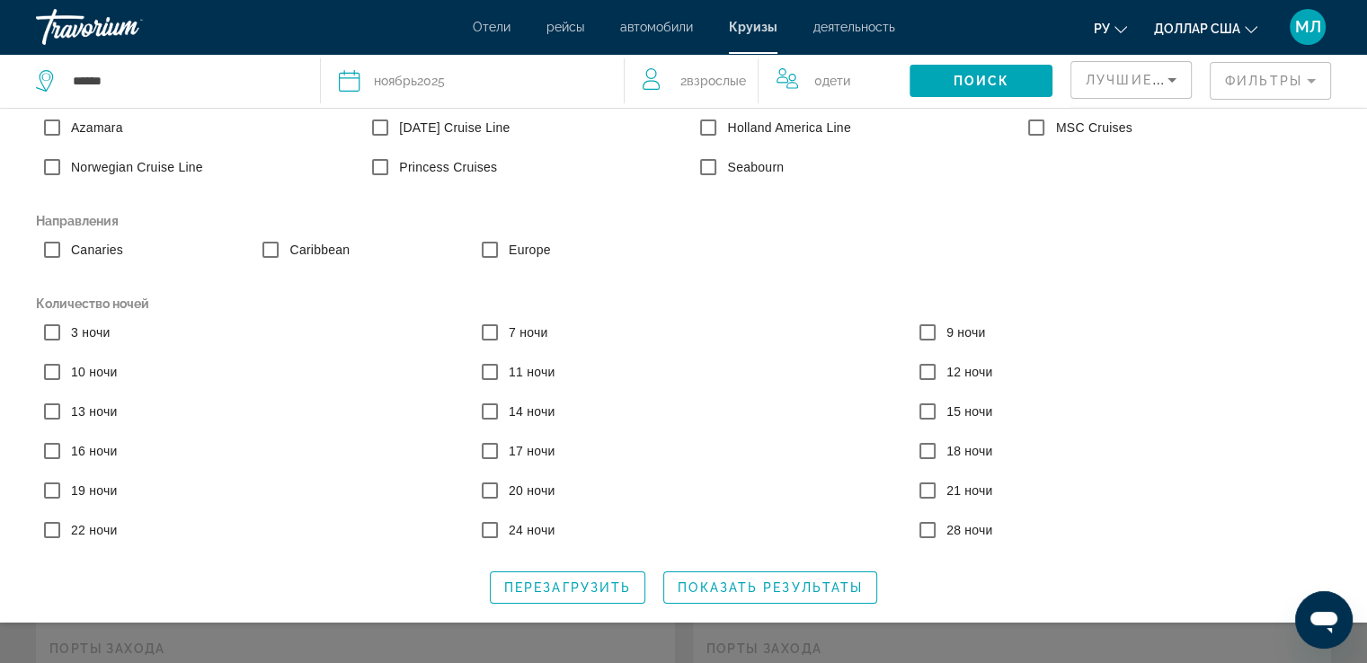
scroll to position [45, 0]
click at [743, 588] on span "Показать результаты" at bounding box center [770, 588] width 185 height 14
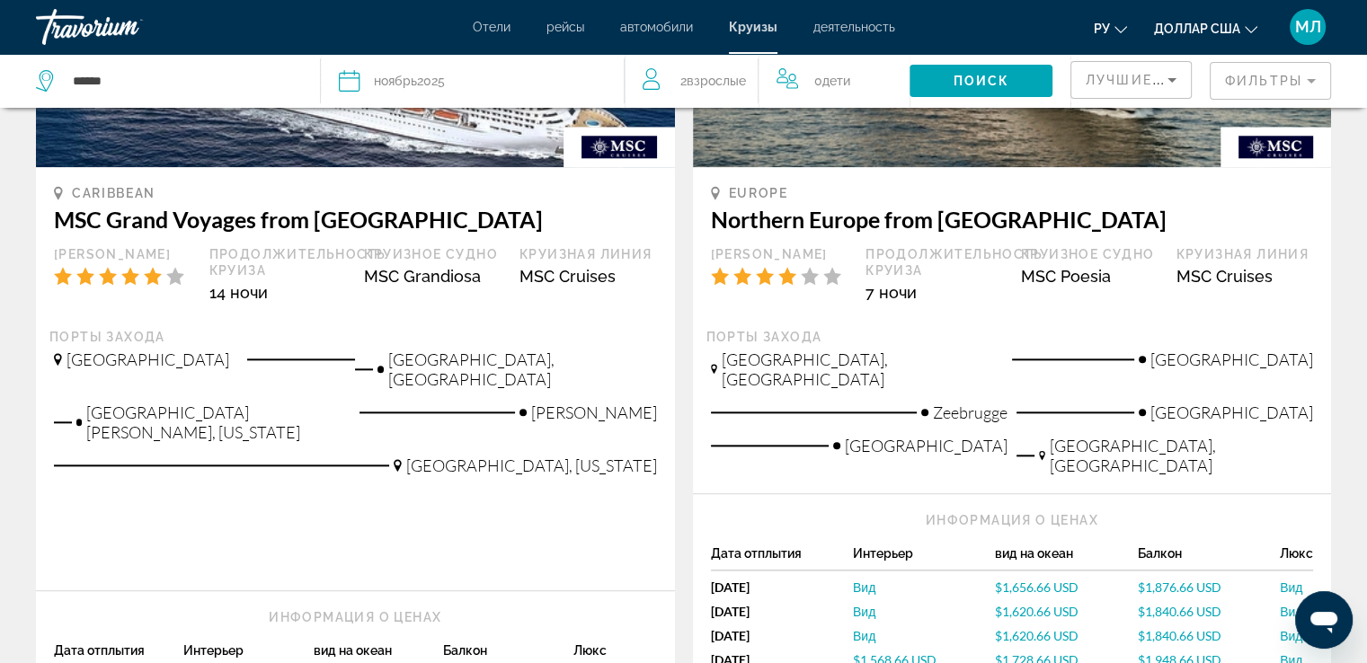
scroll to position [1912, 0]
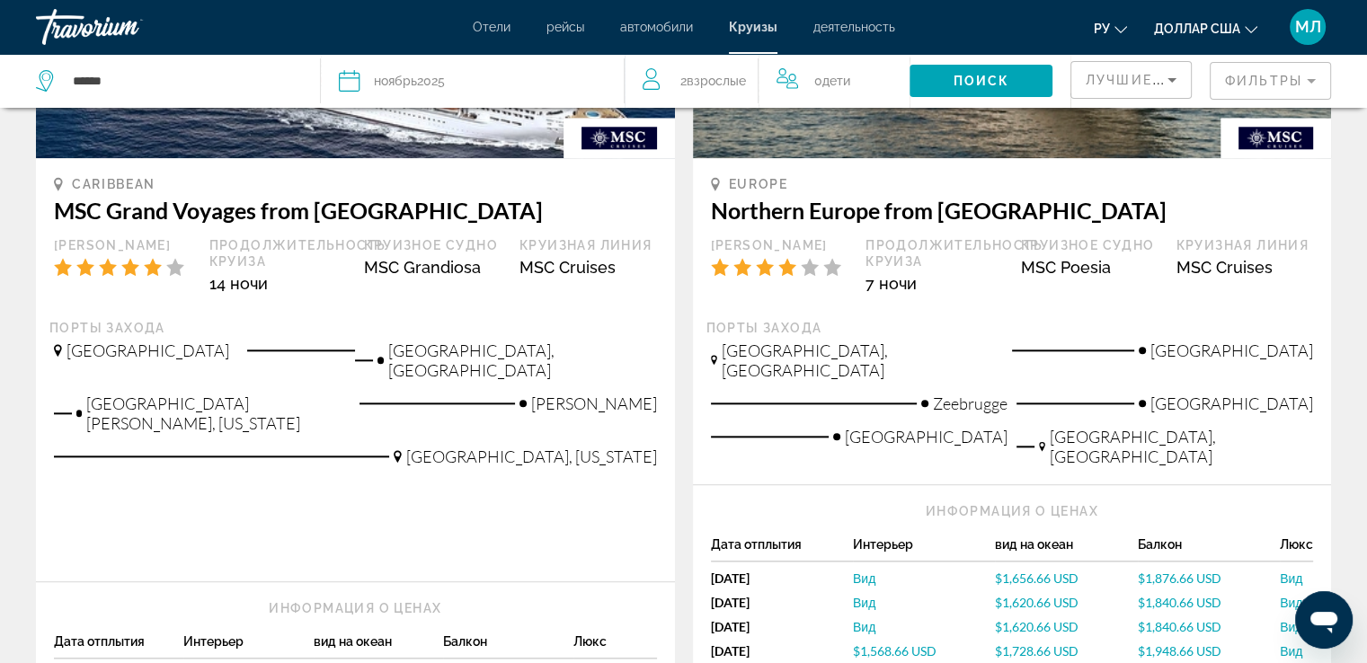
click at [891, 643] on span "$1,568.66 USD" at bounding box center [895, 650] width 84 height 15
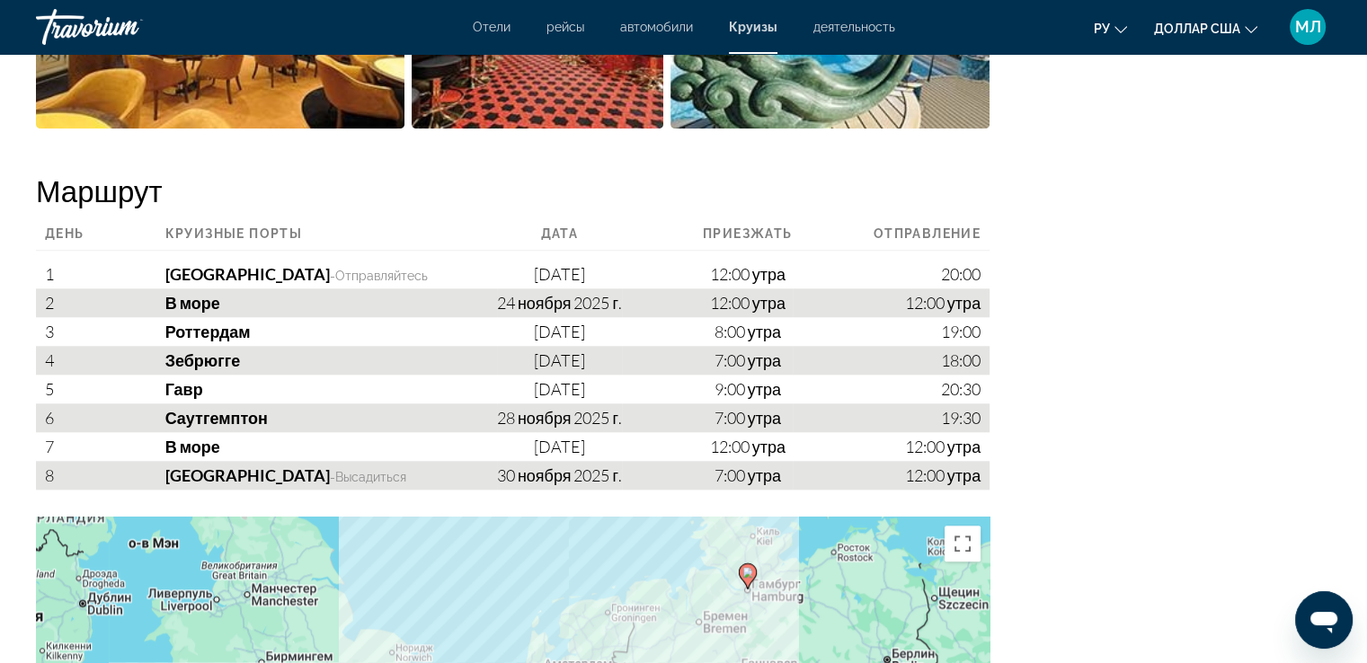
scroll to position [1787, 0]
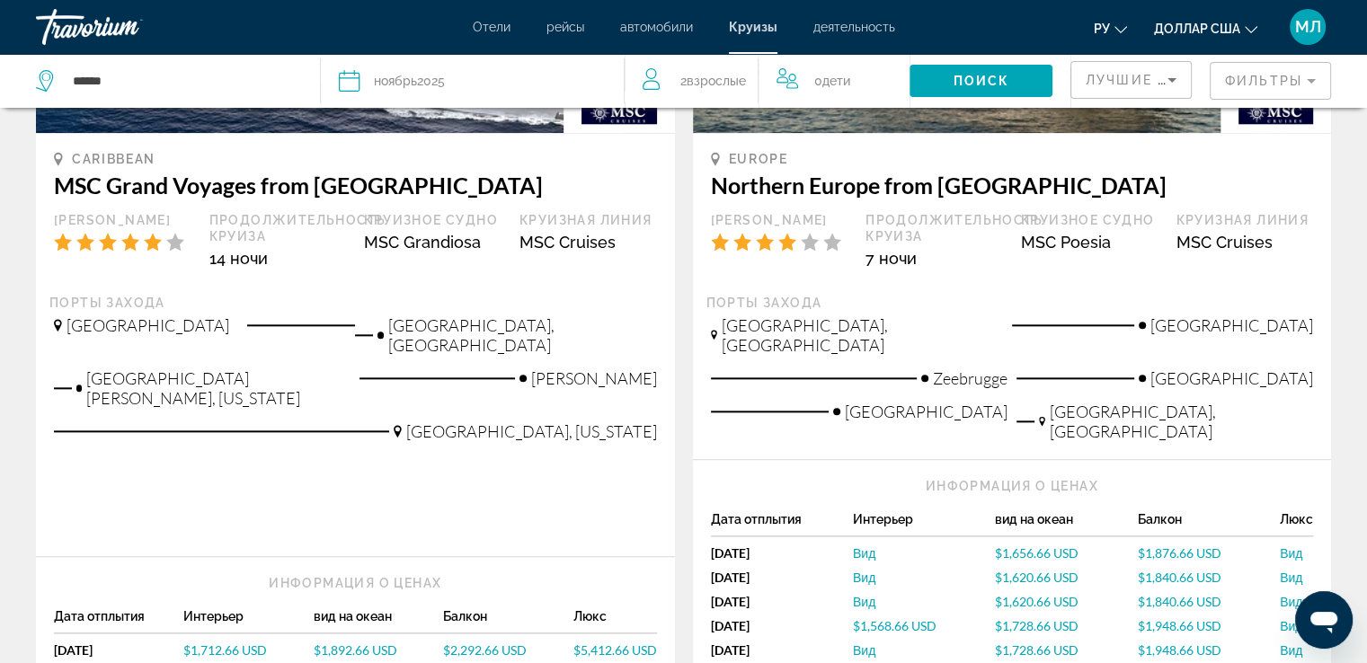
scroll to position [1856, 0]
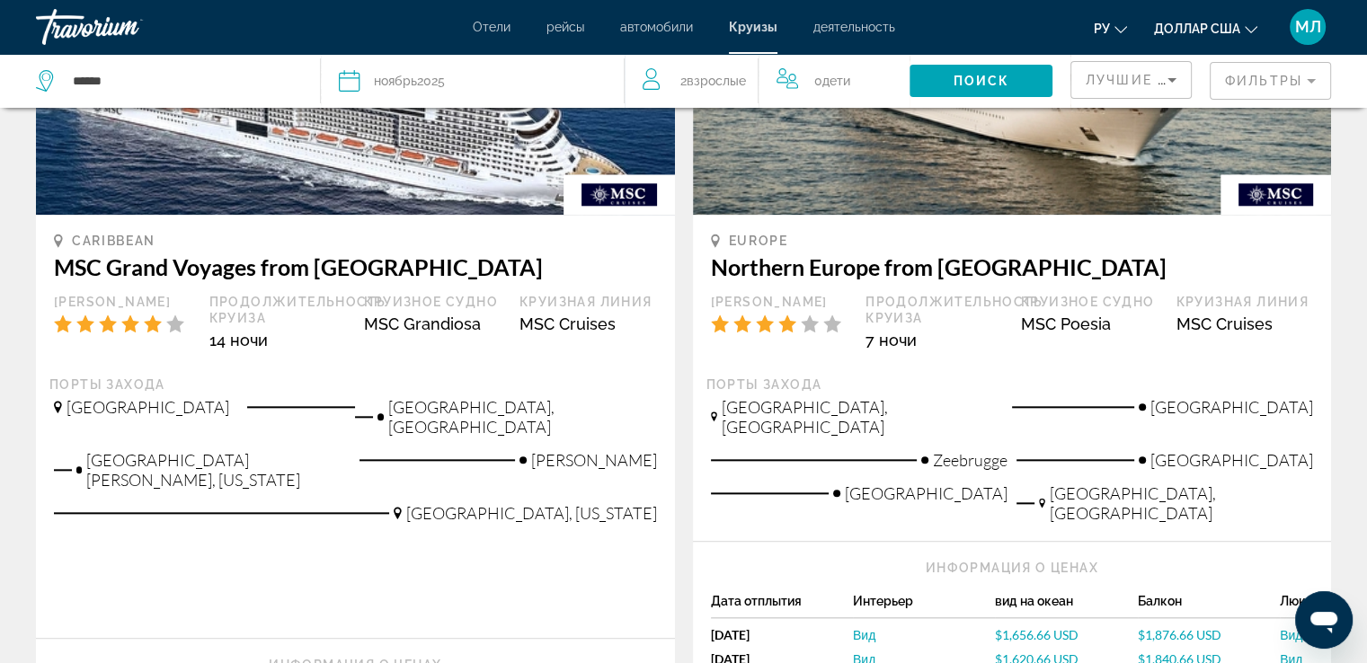
click at [1034, 627] on span "$1,656.66 USD" at bounding box center [1037, 634] width 84 height 15
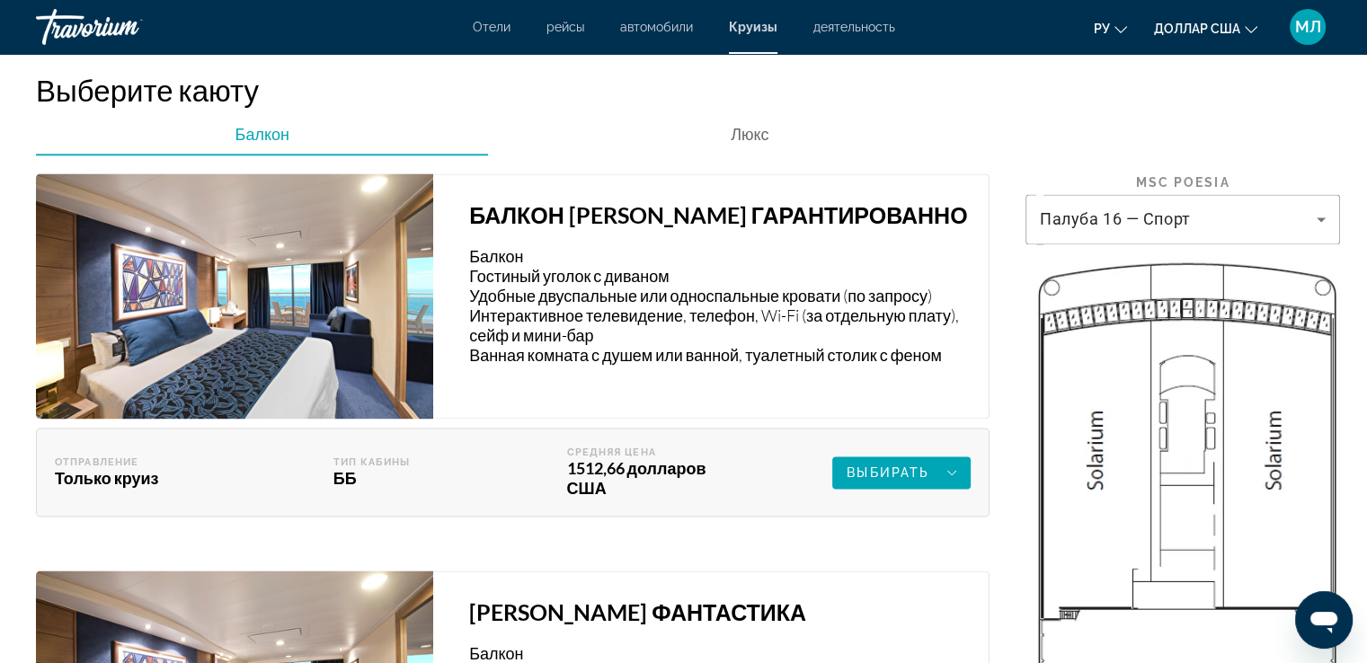
scroll to position [2609, 0]
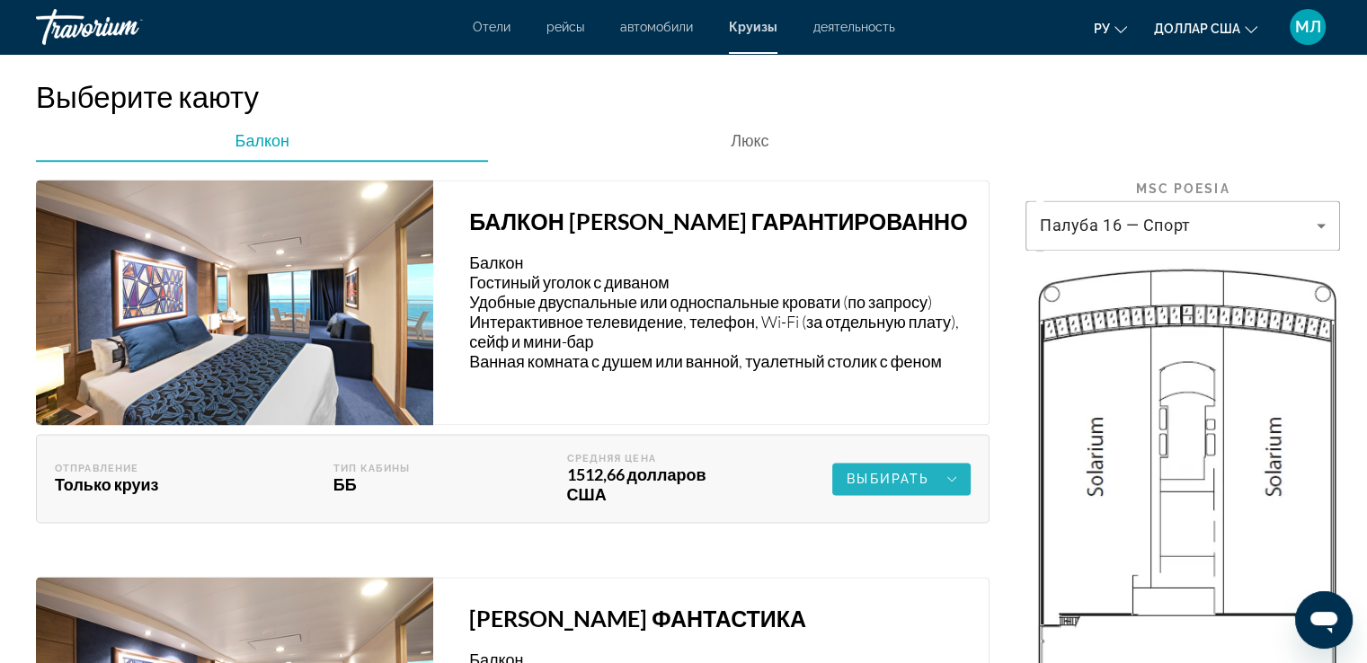
click at [893, 486] on font "Выбирать" at bounding box center [888, 479] width 83 height 14
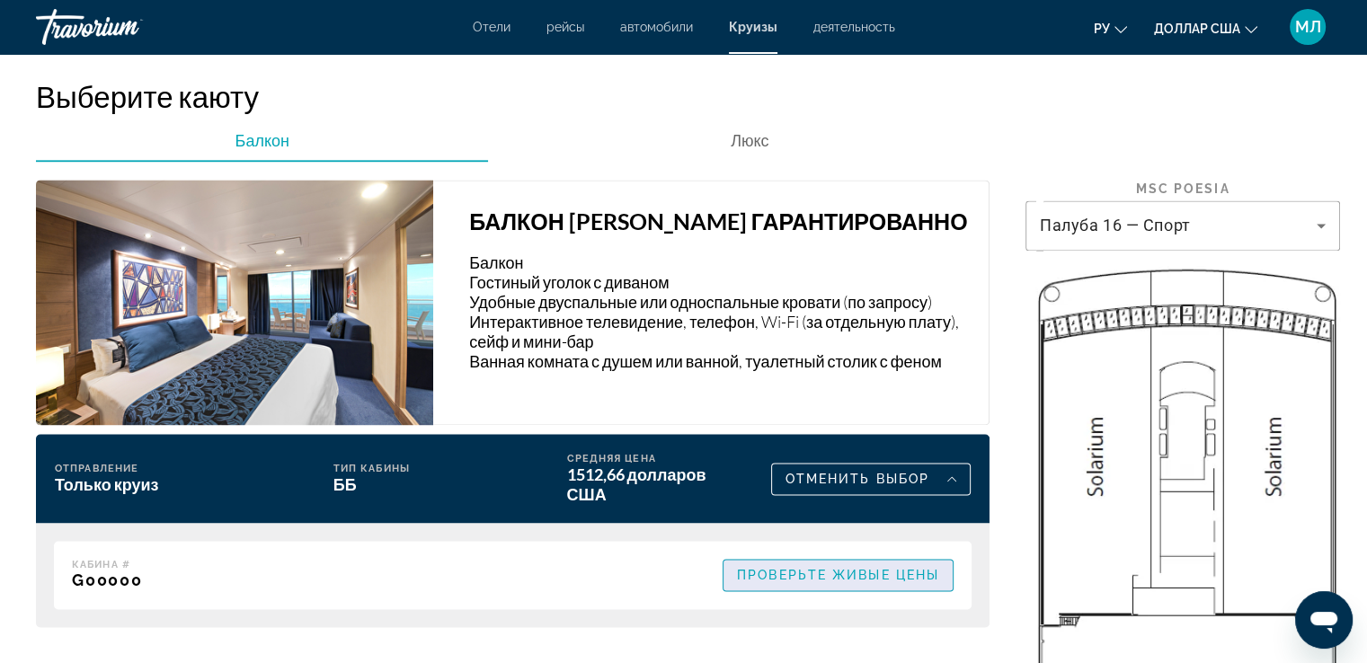
click at [799, 582] on span "Проверьте живые цены" at bounding box center [838, 575] width 202 height 14
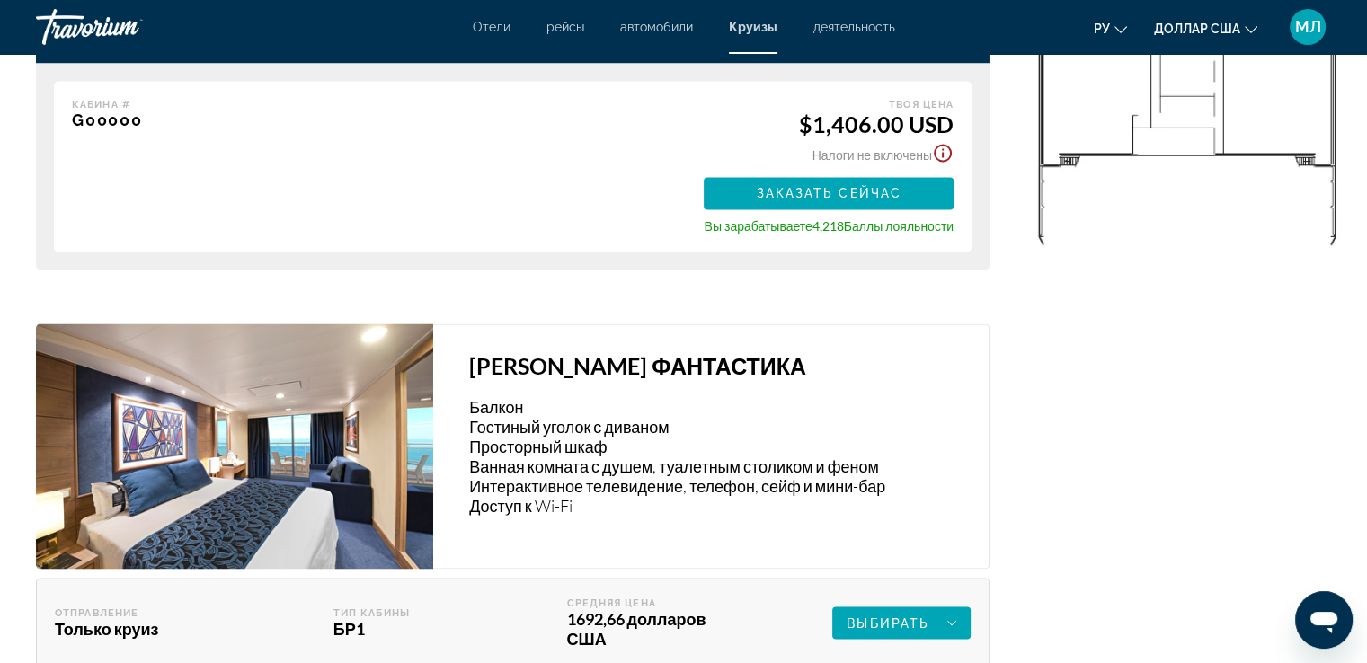
scroll to position [3056, 0]
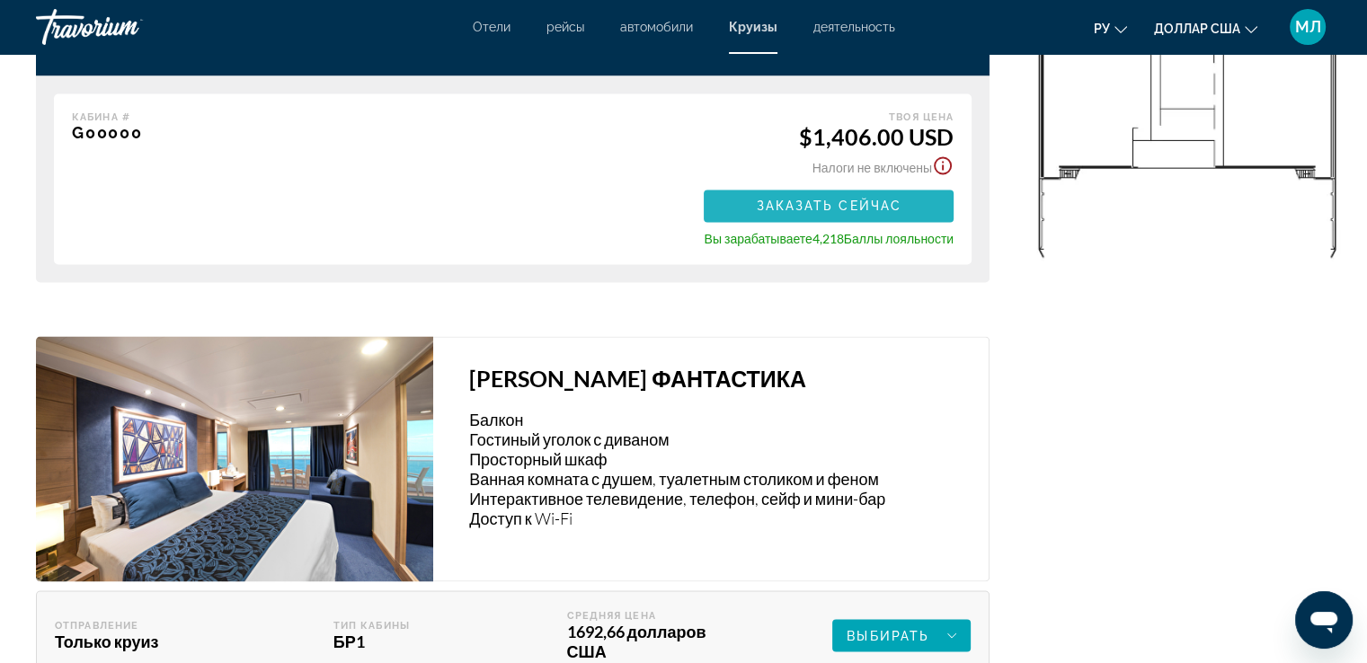
click at [773, 213] on span "Заказать сейчас" at bounding box center [829, 206] width 146 height 14
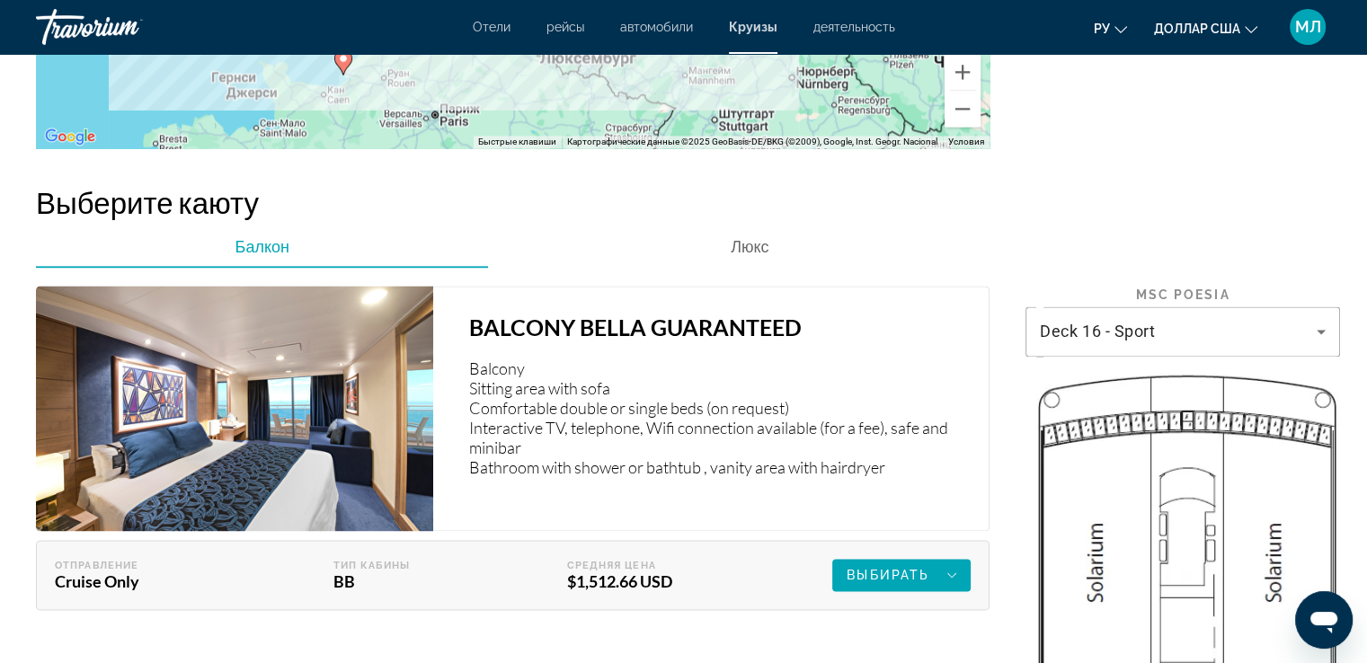
scroll to position [2534, 0]
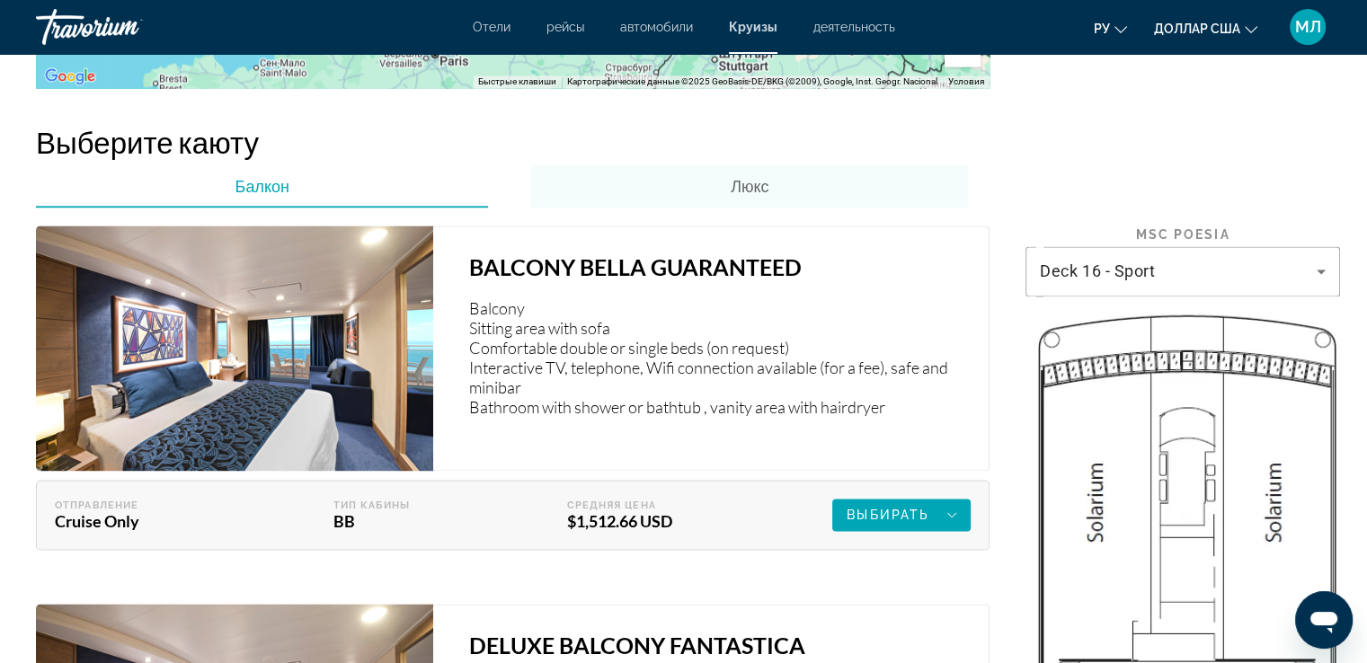
click at [762, 187] on span "Люкс" at bounding box center [750, 186] width 38 height 20
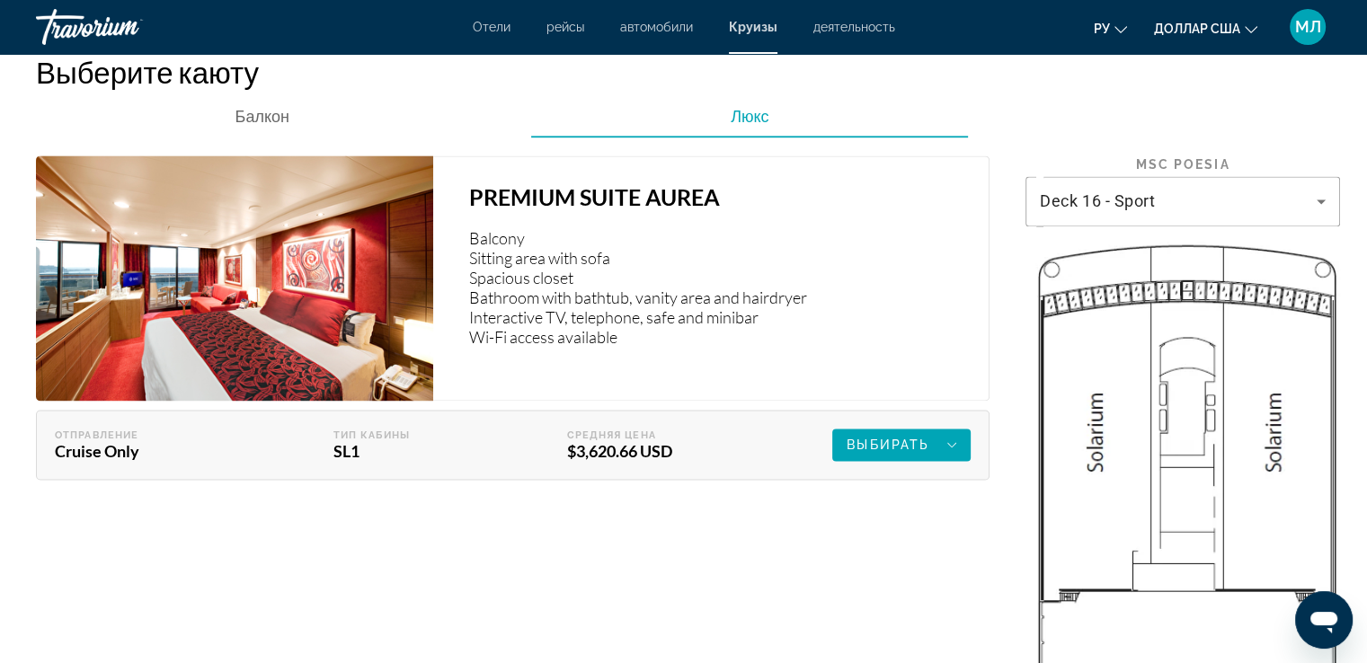
scroll to position [2622, 0]
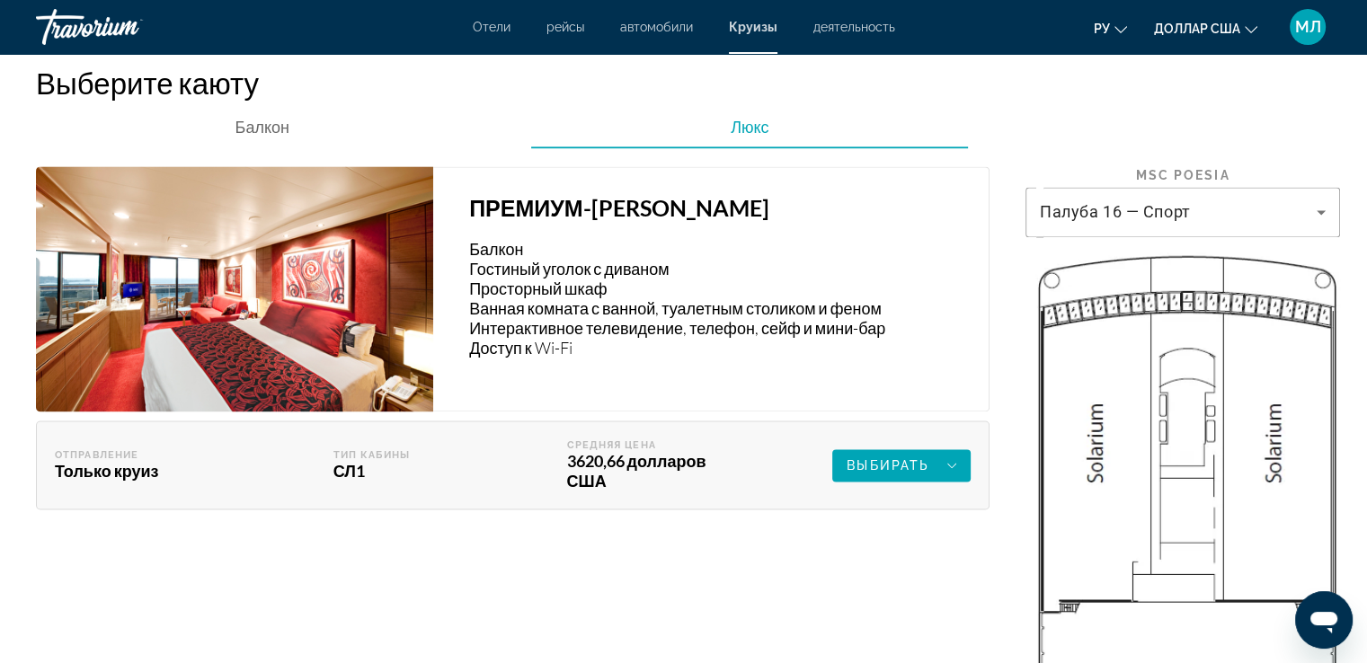
click at [324, 310] on img "Основное содержание" at bounding box center [234, 288] width 397 height 245
click at [1316, 223] on icon "Основное содержание" at bounding box center [1321, 212] width 22 height 22
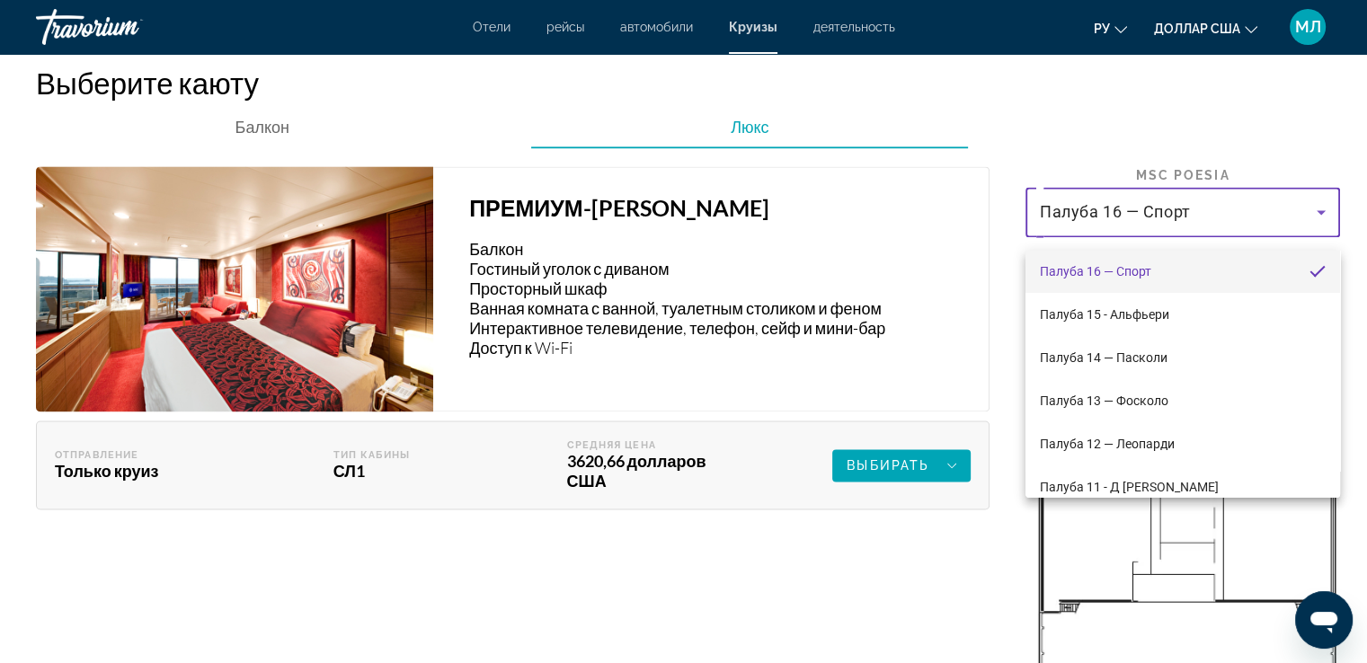
scroll to position [0, 0]
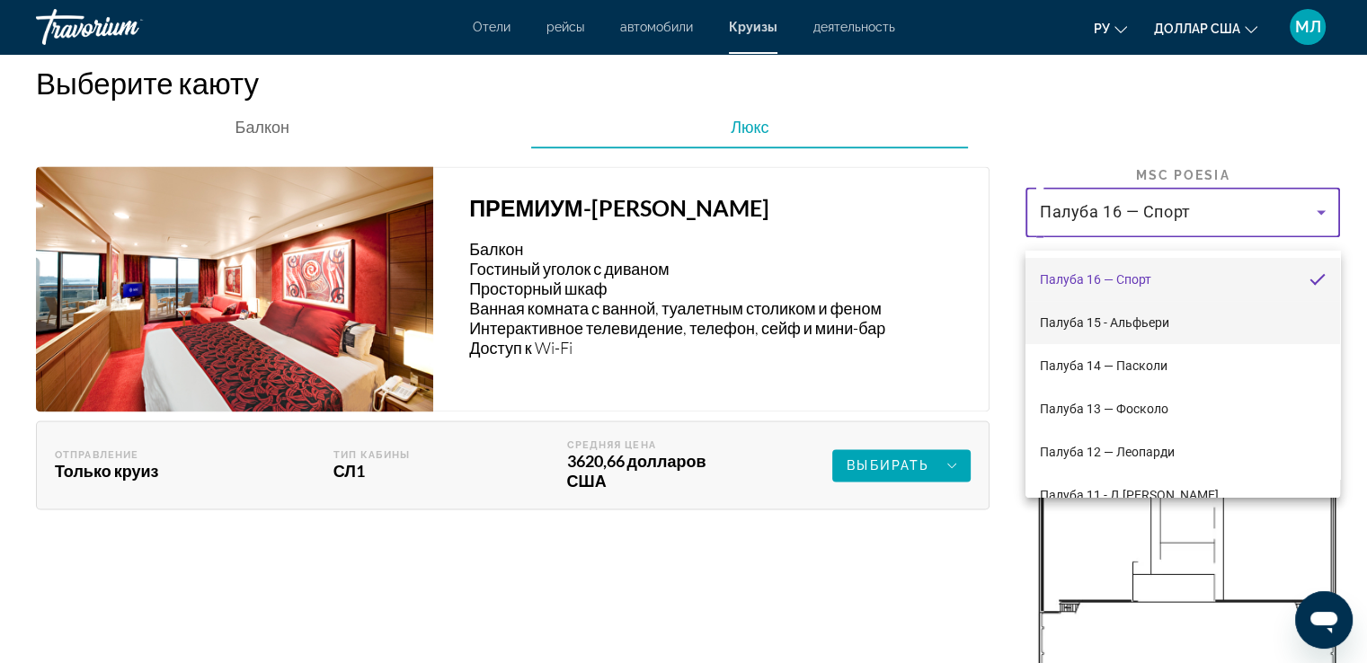
click at [1086, 328] on font "Палуба 15 - Альфьери" at bounding box center [1104, 322] width 129 height 14
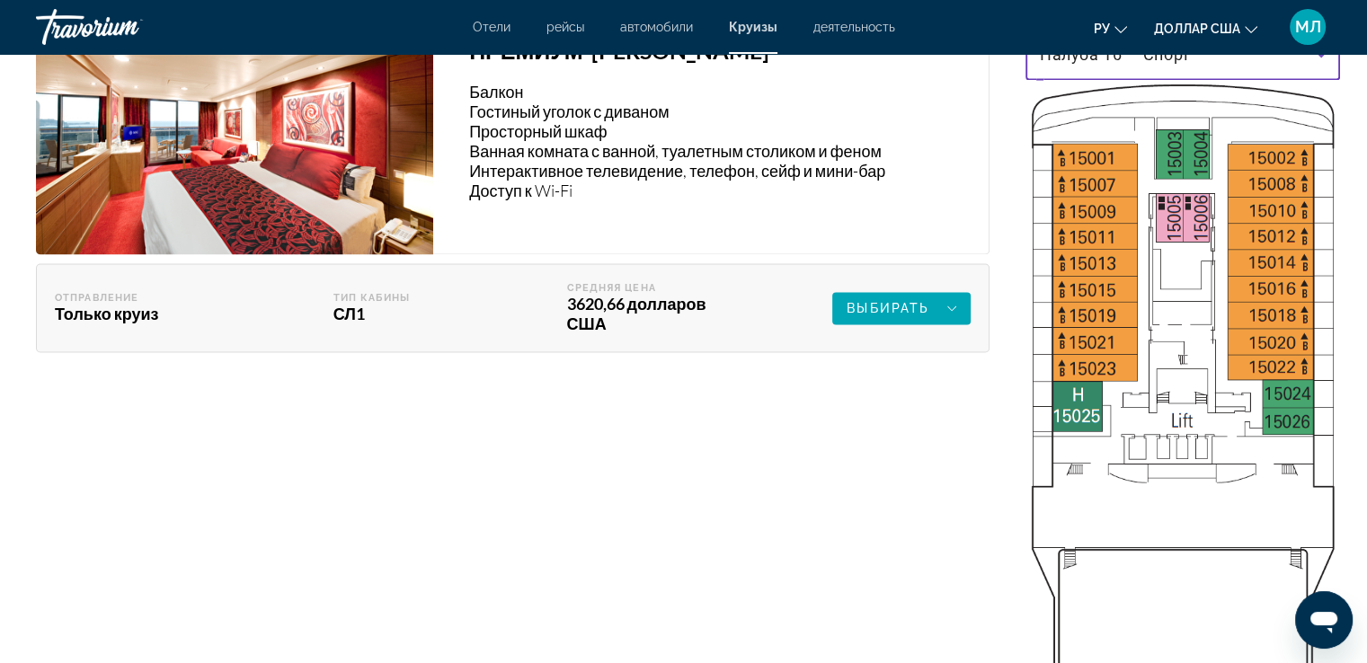
scroll to position [2774, 0]
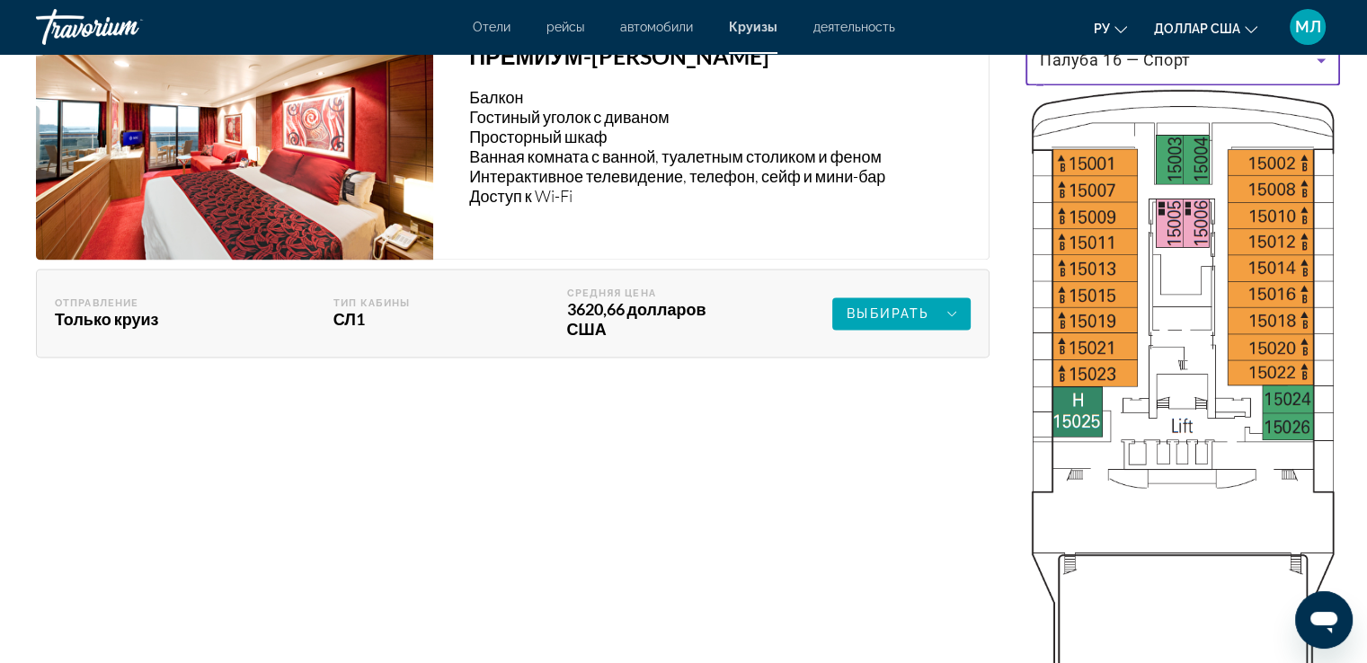
click at [1317, 71] on icon "Основное содержание" at bounding box center [1321, 60] width 22 height 22
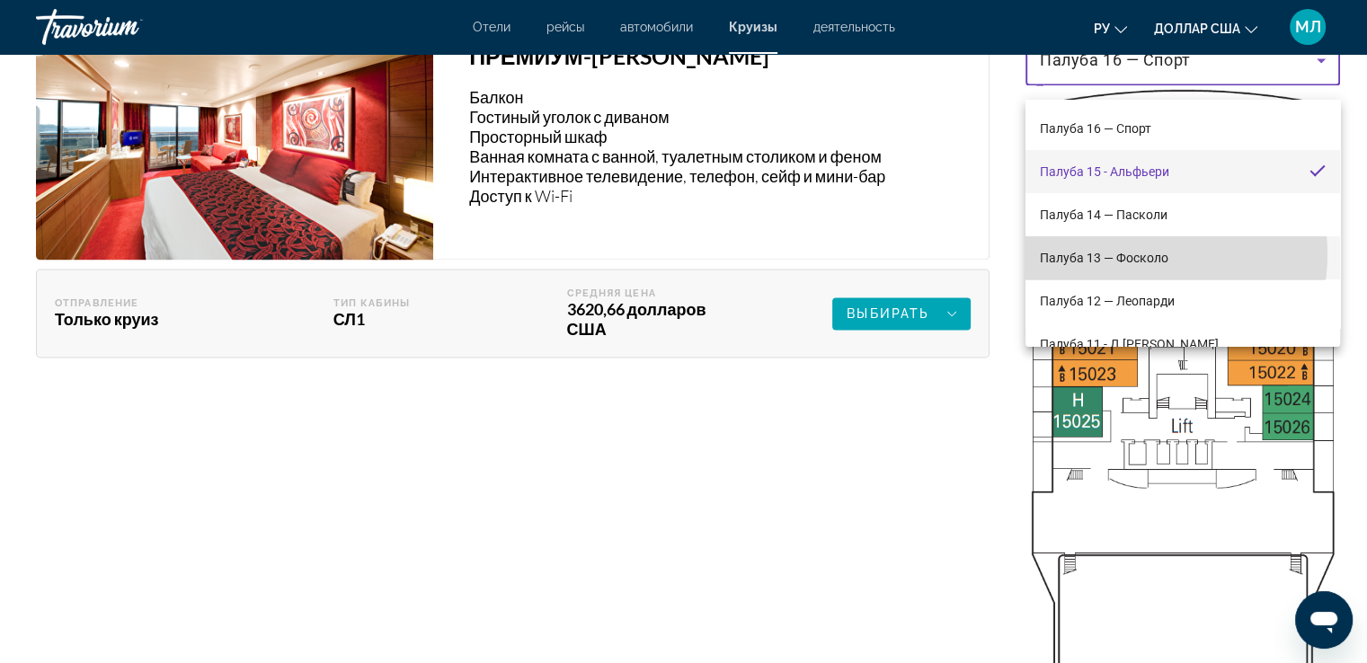
click at [1122, 254] on font "Палуба 13 — Фосколо" at bounding box center [1104, 258] width 129 height 14
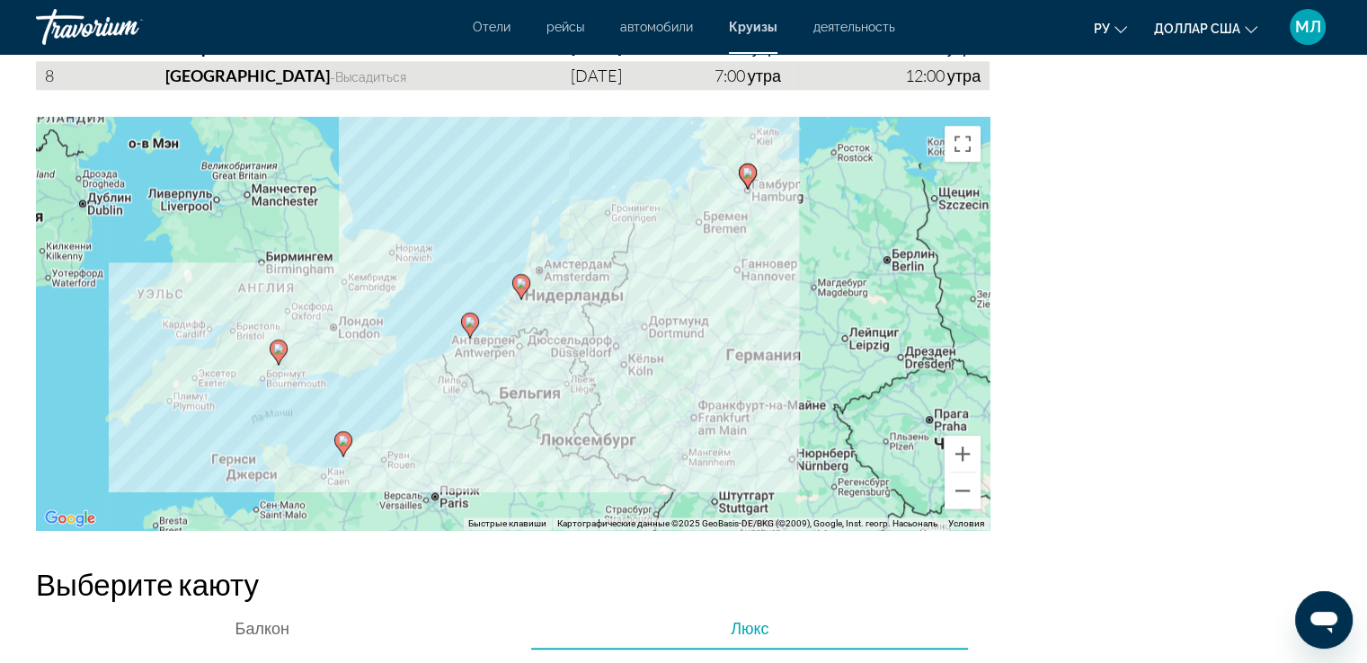
scroll to position [2247, 0]
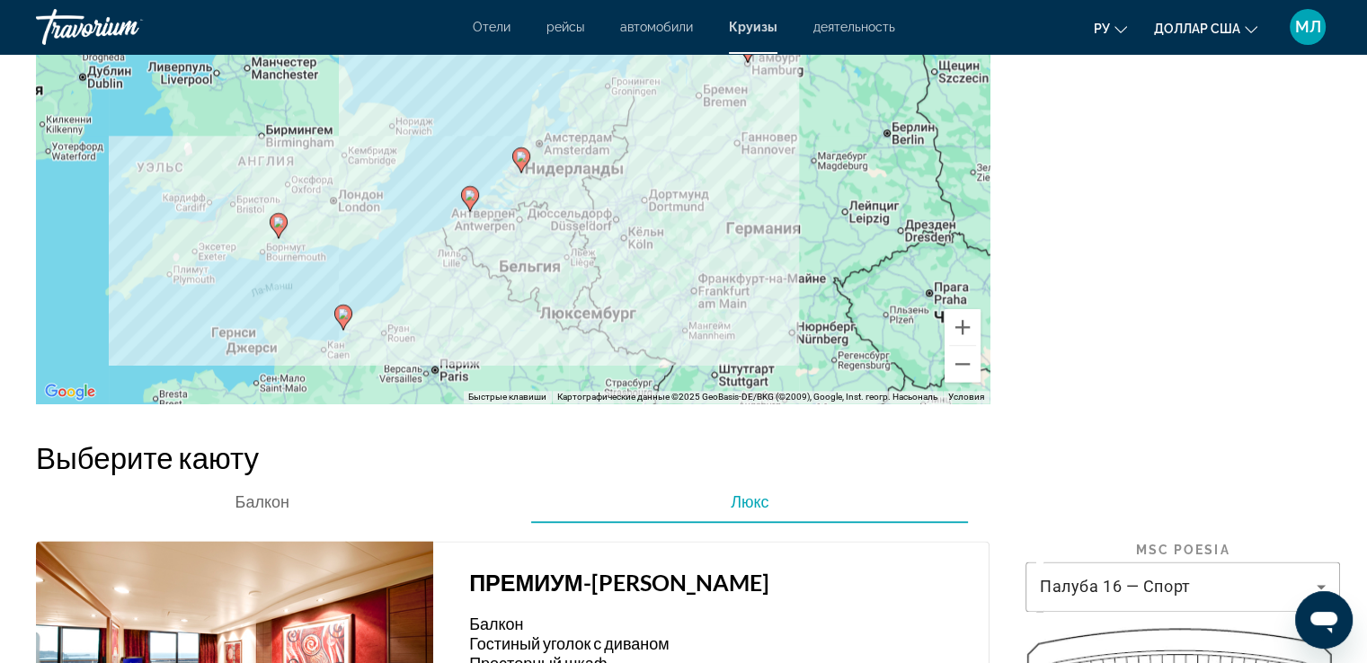
click at [489, 273] on div "Чтобы активировать перетаскивание с помощью кнопок, нажмите Alt + Ввод. После э…" at bounding box center [512, 196] width 953 height 413
click at [963, 345] on button "Увеличить" at bounding box center [962, 327] width 36 height 36
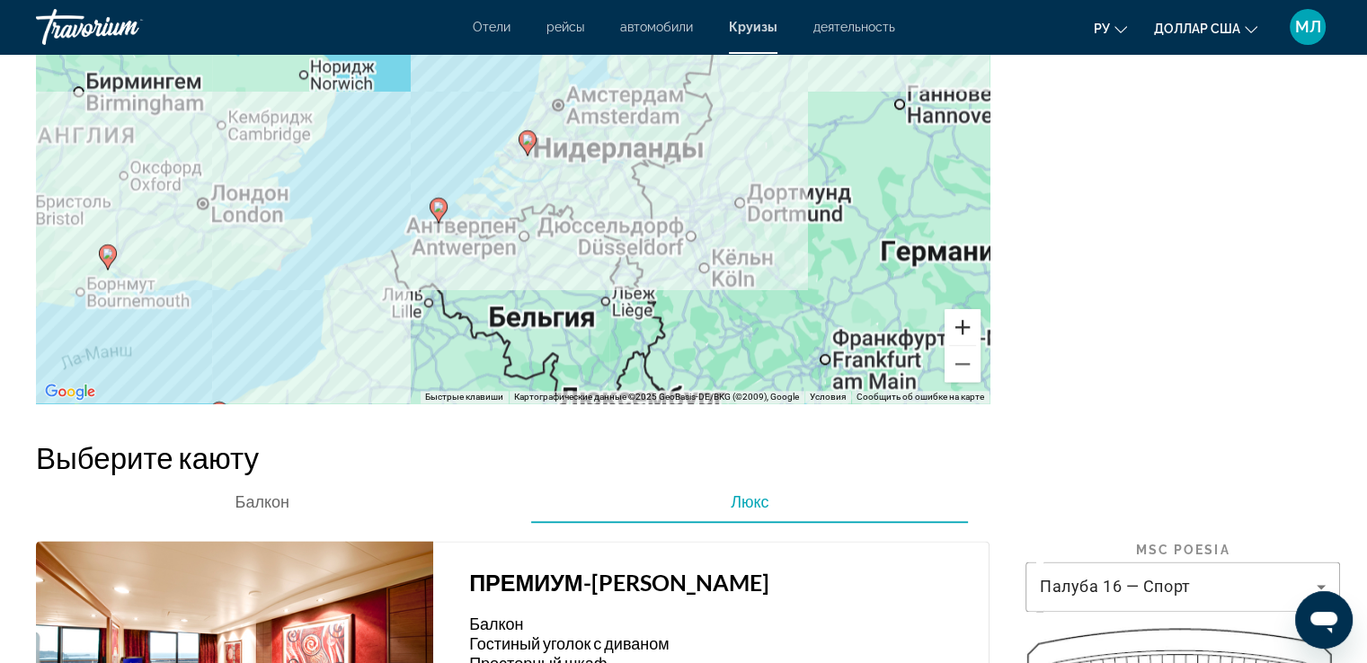
click at [963, 345] on button "Увеличить" at bounding box center [962, 327] width 36 height 36
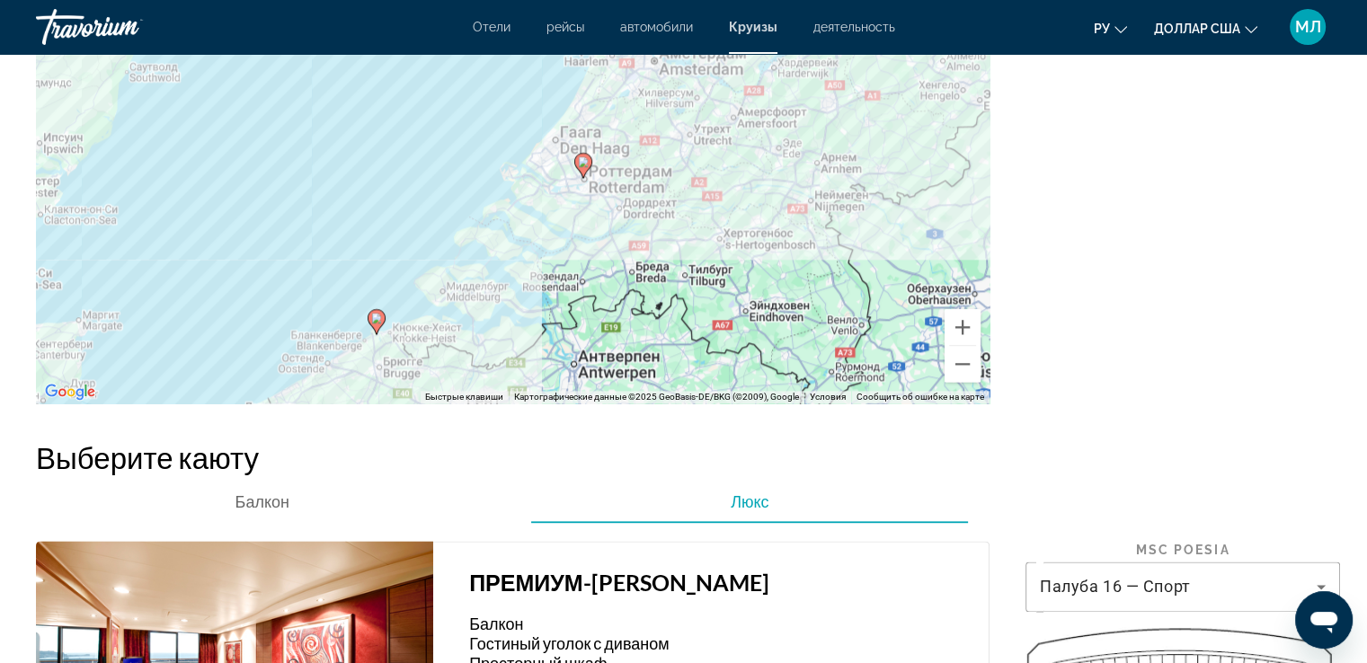
drag, startPoint x: 546, startPoint y: 182, endPoint x: 576, endPoint y: 255, distance: 78.6
click at [576, 255] on div "Чтобы активировать перетаскивание с помощью кнопок, нажмите Alt + Ввод. После э…" at bounding box center [512, 196] width 953 height 413
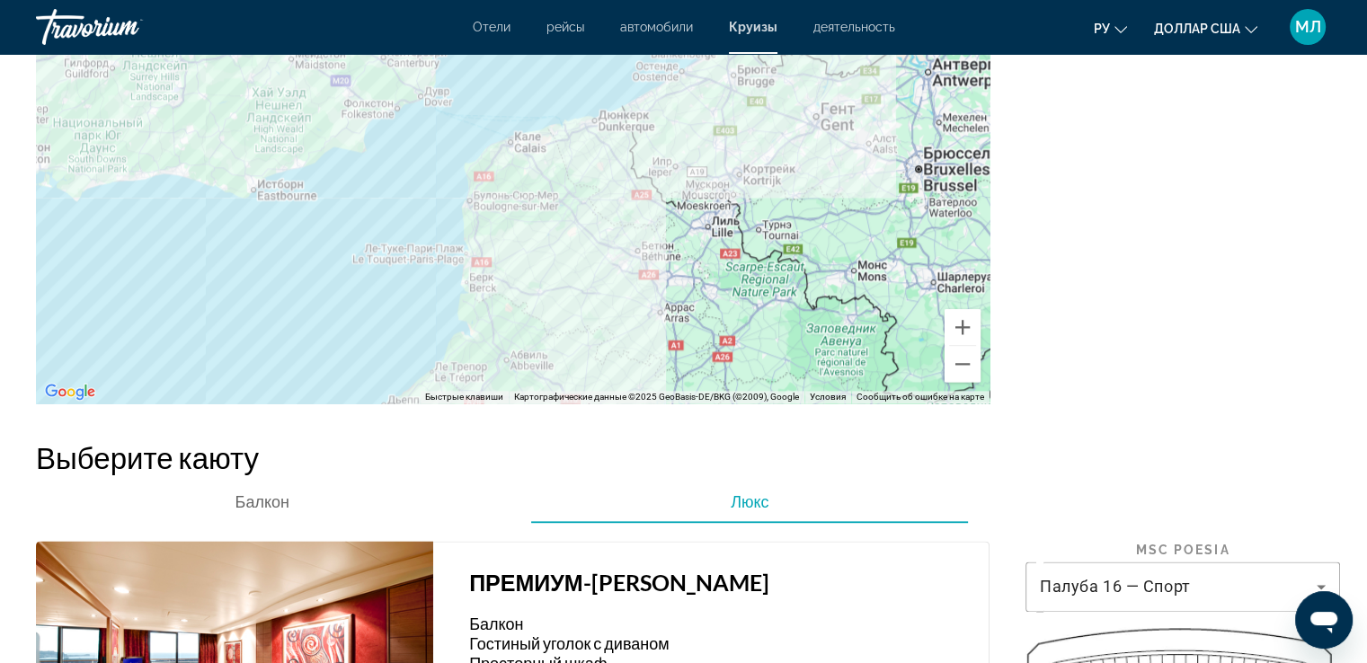
drag, startPoint x: 581, startPoint y: 215, endPoint x: 937, endPoint y: -78, distance: 461.6
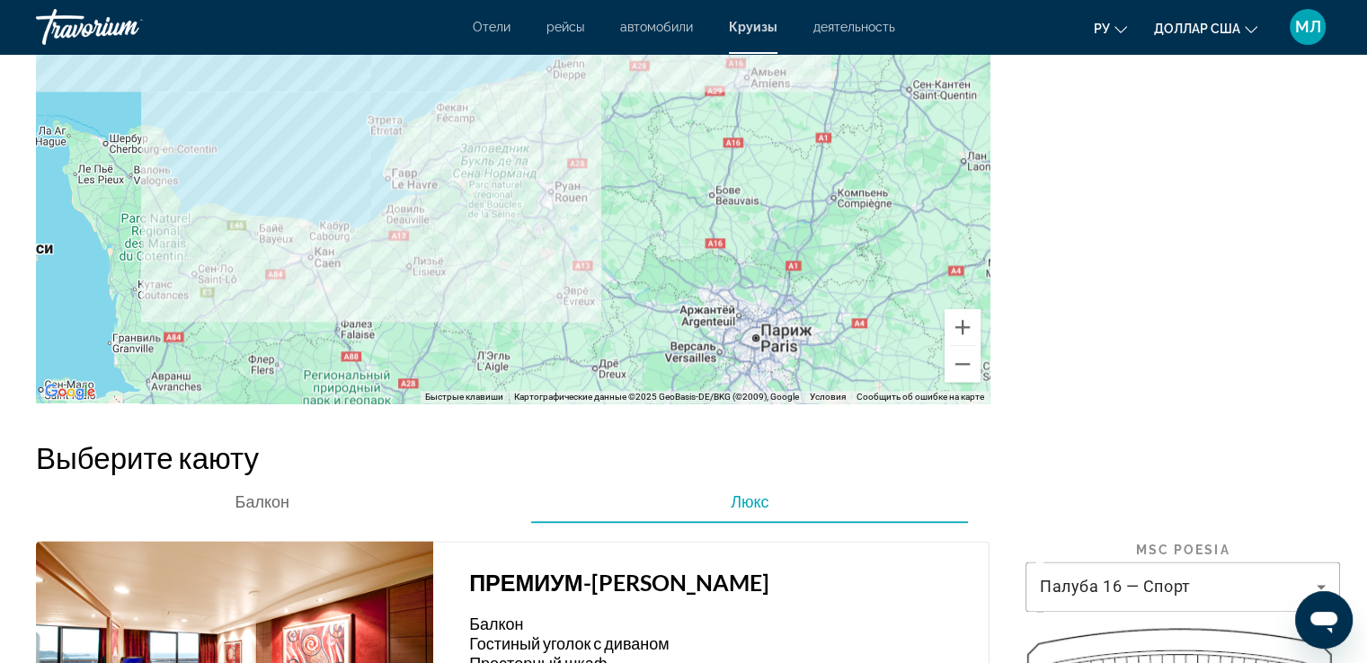
drag, startPoint x: 546, startPoint y: 303, endPoint x: 712, endPoint y: -29, distance: 370.5
